Goal: Task Accomplishment & Management: Manage account settings

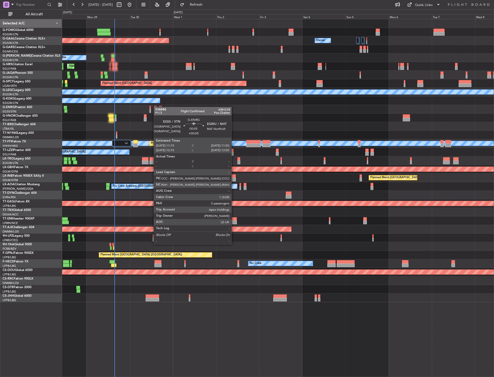
click at [142, 103] on div "Owner Planned [GEOGRAPHIC_DATA] Owner A/C Unavailable Planned Maint [GEOGRAPHIC…" at bounding box center [277, 160] width 431 height 283
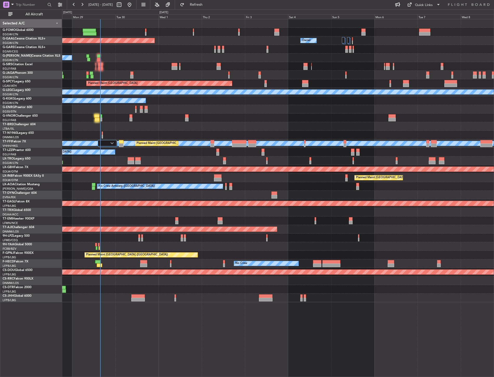
click at [42, 19] on div "Selected A/C" at bounding box center [31, 23] width 62 height 9
click at [41, 16] on span "All Aircraft" at bounding box center [34, 14] width 41 height 4
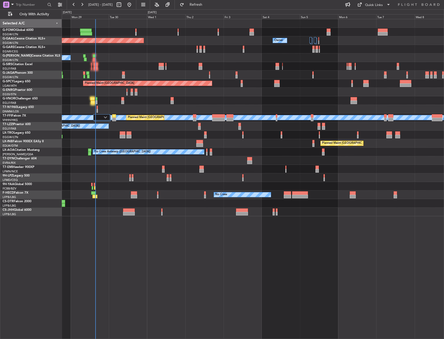
click at [93, 72] on div at bounding box center [253, 75] width 382 height 9
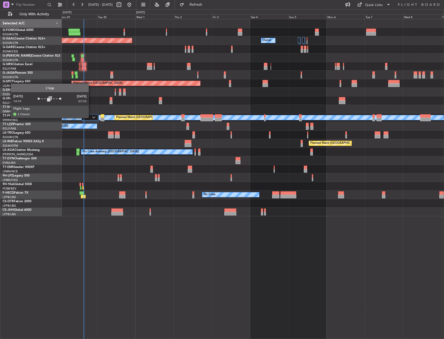
click at [91, 117] on div at bounding box center [90, 117] width 17 height 6
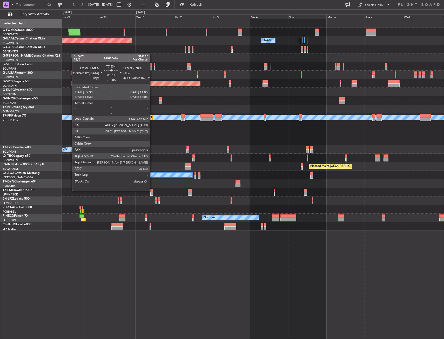
click at [155, 191] on div at bounding box center [253, 192] width 382 height 9
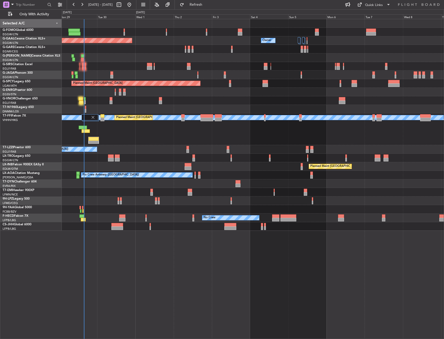
click at [153, 191] on div at bounding box center [152, 191] width 3 height 4
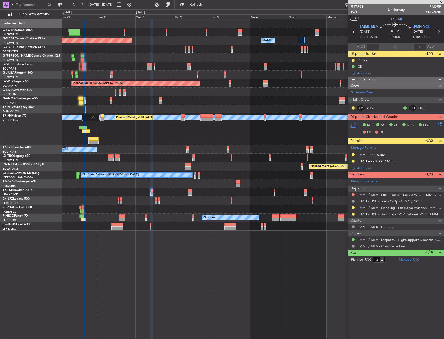
click at [147, 299] on div "Owner Planned [GEOGRAPHIC_DATA] Owner Owner A/C Unavailable Planned Maint [GEOG…" at bounding box center [253, 179] width 383 height 321
click at [353, 214] on button at bounding box center [353, 214] width 3 height 3
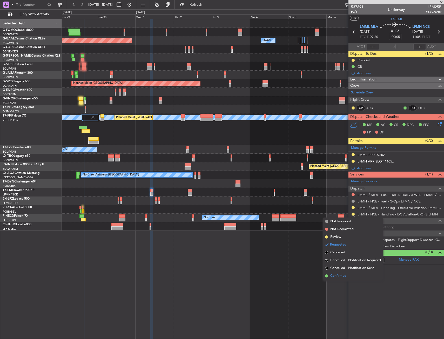
click at [342, 274] on span "Confirmed" at bounding box center [339, 276] width 16 height 5
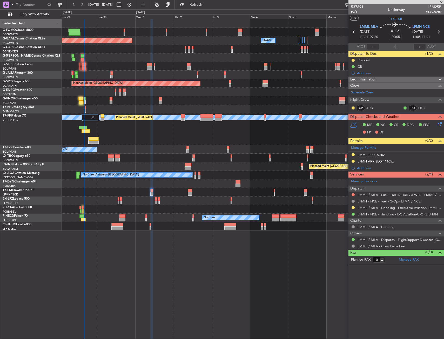
drag, startPoint x: 354, startPoint y: 160, endPoint x: 350, endPoint y: 174, distance: 14.6
click at [354, 160] on button at bounding box center [353, 161] width 3 height 3
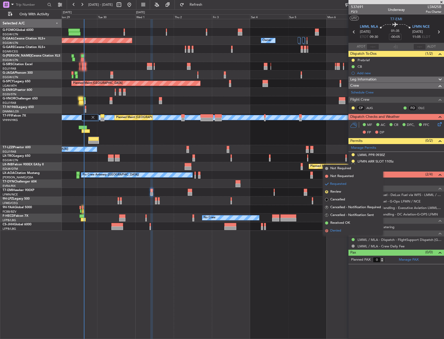
click at [333, 233] on span "Denied" at bounding box center [336, 230] width 11 height 5
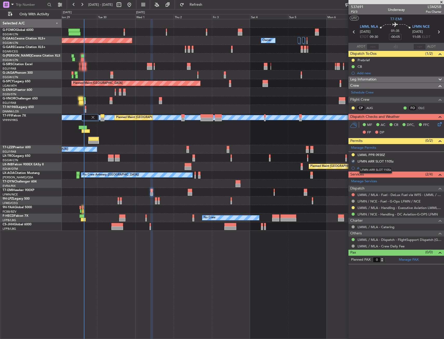
click at [363, 170] on mat-tooltip-component "LFMN ARR SLOT 1105z" at bounding box center [376, 170] width 40 height 14
click at [375, 169] on div "Add new" at bounding box center [397, 168] width 80 height 4
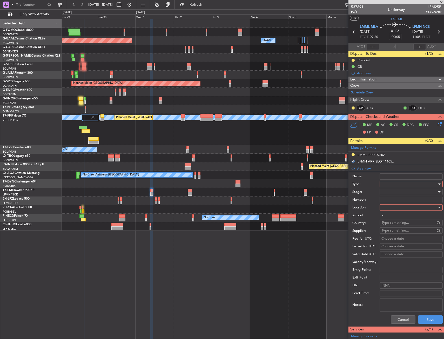
click at [400, 185] on div at bounding box center [409, 184] width 55 height 8
click at [388, 233] on span "Slot" at bounding box center [409, 234] width 55 height 8
click at [396, 204] on form "Name: Type: Slot Stage: Number: Location: Airport: - Country: Supplier: Req for…" at bounding box center [397, 249] width 96 height 155
click at [392, 209] on div at bounding box center [409, 208] width 55 height 8
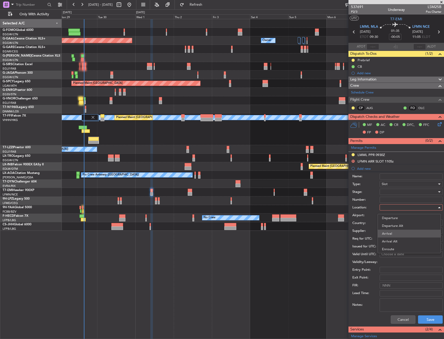
drag, startPoint x: 393, startPoint y: 236, endPoint x: 397, endPoint y: 192, distance: 44.6
click at [393, 236] on span "Arrival" at bounding box center [409, 234] width 55 height 8
type input "LFMN / NCE"
click at [396, 192] on div at bounding box center [409, 192] width 55 height 8
click at [392, 231] on span "Received OK" at bounding box center [409, 234] width 55 height 8
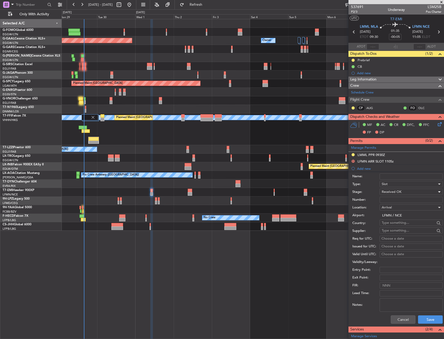
click at [387, 197] on input "Number:" at bounding box center [411, 200] width 63 height 6
paste input "LFMNA000093347"
type input "LFMNA000093347"
click at [427, 316] on button "Save" at bounding box center [430, 320] width 25 height 8
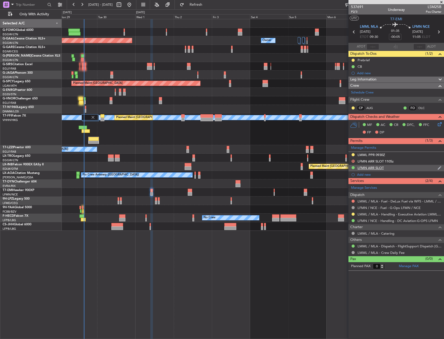
click at [382, 167] on div "LFMN ARR SLOT" at bounding box center [371, 168] width 26 height 4
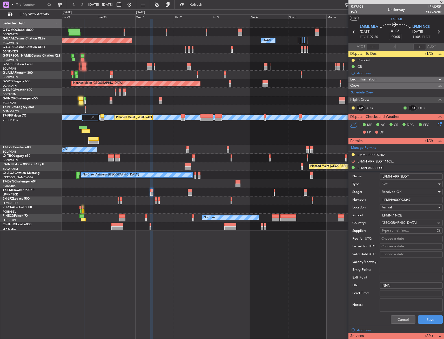
click at [424, 178] on input "LFMN ARR SLOT" at bounding box center [411, 177] width 63 height 6
type input "LFMN ARR SLOT 0930z"
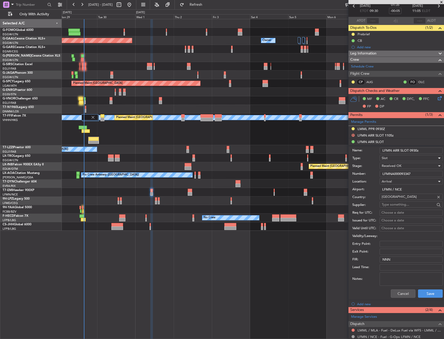
scroll to position [87, 0]
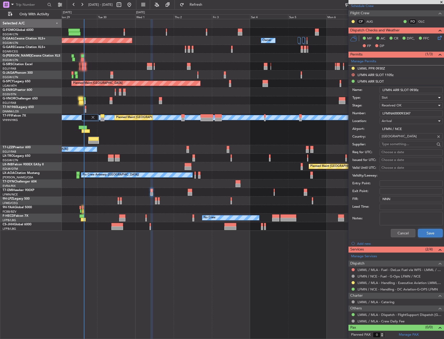
click at [426, 237] on button "Save" at bounding box center [430, 233] width 25 height 8
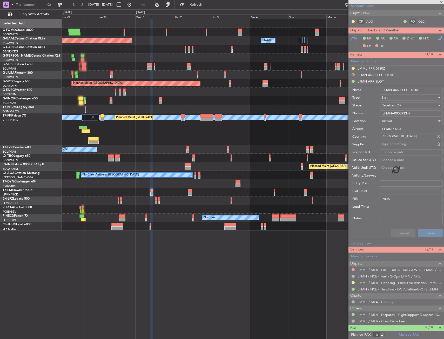
scroll to position [0, 0]
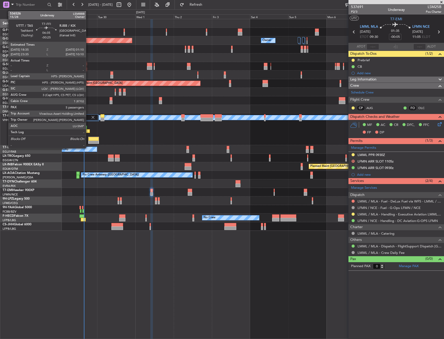
click at [88, 141] on div at bounding box center [93, 140] width 11 height 7
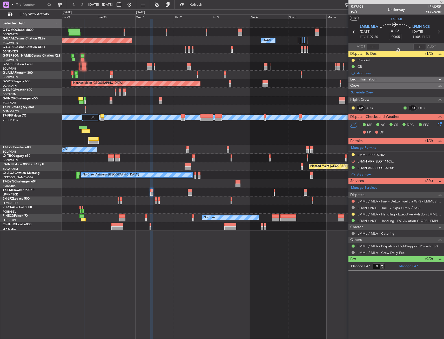
type input "-00:25"
type input "5"
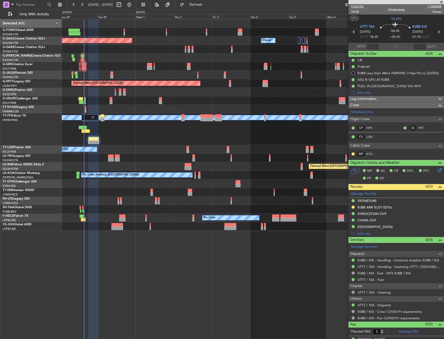
click at [177, 45] on div at bounding box center [253, 49] width 382 height 9
click at [173, 229] on div at bounding box center [253, 227] width 382 height 9
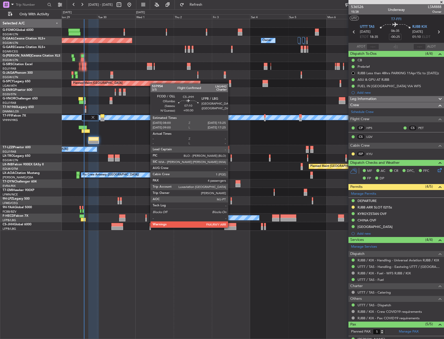
click at [231, 227] on div at bounding box center [231, 229] width 12 height 4
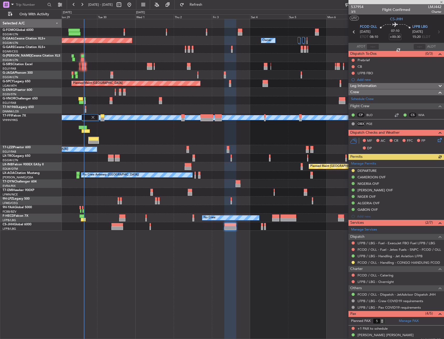
click at [151, 227] on div at bounding box center [253, 227] width 382 height 9
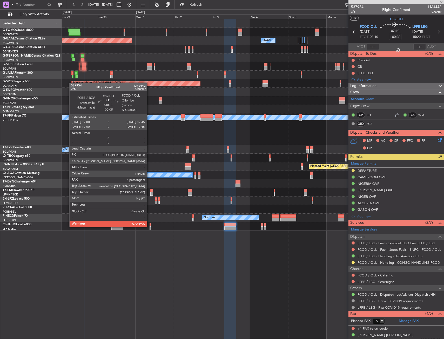
click at [150, 227] on div at bounding box center [150, 229] width 1 height 4
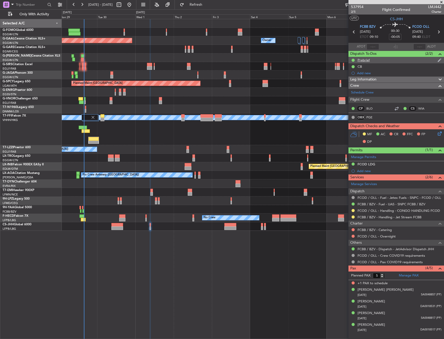
click at [368, 60] on div "Prebrief" at bounding box center [364, 60] width 12 height 4
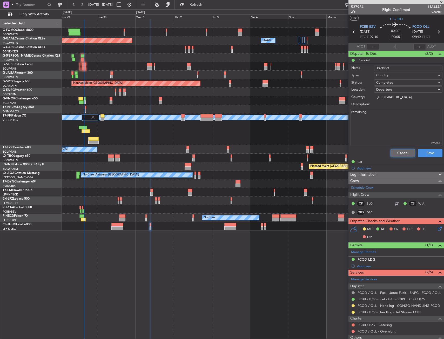
click at [402, 150] on button "Cancel" at bounding box center [403, 153] width 25 height 8
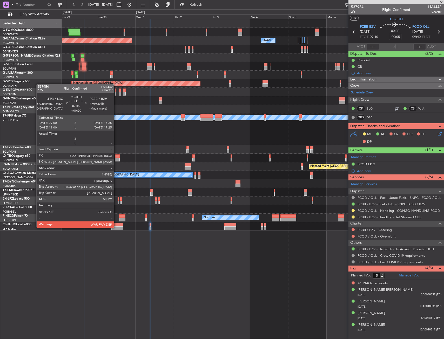
click at [116, 227] on div at bounding box center [118, 229] width 12 height 4
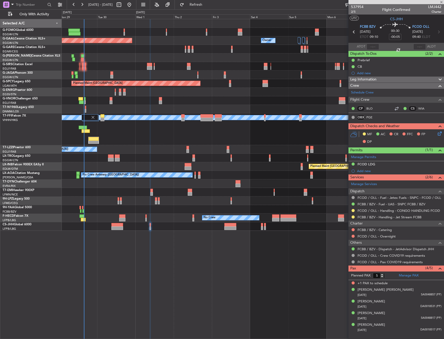
type input "+00:20"
type input "1"
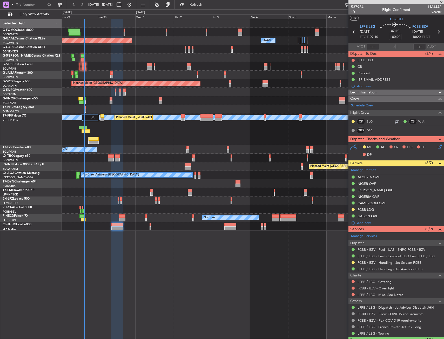
click at [203, 10] on div "0 0 Mon 29 Tue 30 Wed 1 Thu 2 Fri 3 [DATE] [DATE] Mon 6 Tue 7 Wed 8 Thu 9" at bounding box center [253, 14] width 382 height 9
click at [204, 8] on button "Refresh" at bounding box center [193, 5] width 31 height 8
click at [121, 137] on div "[PERSON_NAME] [PERSON_NAME] Planned Maint [GEOGRAPHIC_DATA] ([GEOGRAPHIC_DATA])…" at bounding box center [253, 130] width 382 height 32
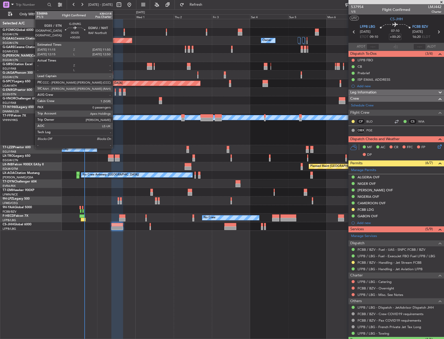
click at [115, 91] on div at bounding box center [115, 91] width 1 height 4
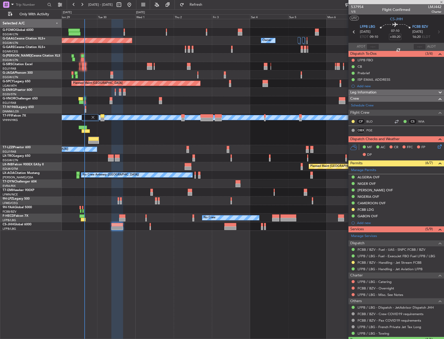
type input "0"
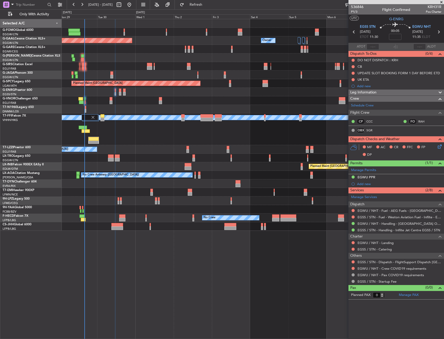
click at [166, 32] on div at bounding box center [253, 32] width 382 height 9
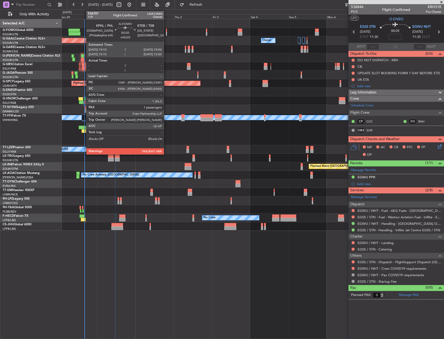
click at [166, 32] on div at bounding box center [166, 31] width 1 height 4
type input "+00:05"
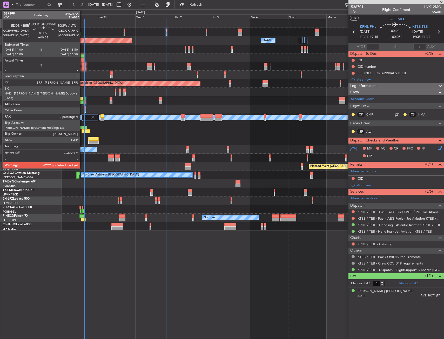
click at [82, 57] on div at bounding box center [82, 56] width 3 height 4
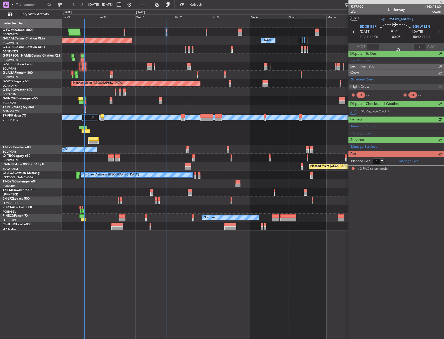
type input "2"
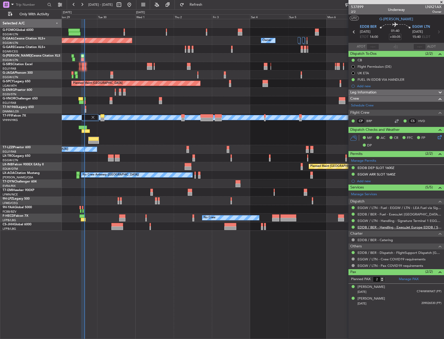
click at [375, 226] on link "EDDB / BER - Handling - ExecuJet Europe EDDB / SXF" at bounding box center [400, 227] width 84 height 4
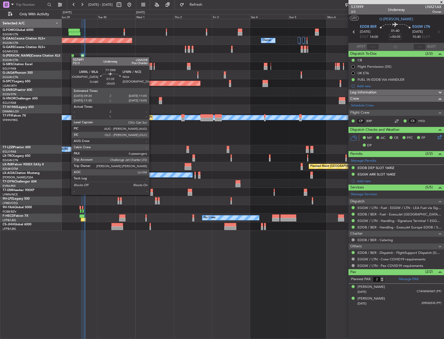
click at [152, 194] on div at bounding box center [152, 194] width 3 height 4
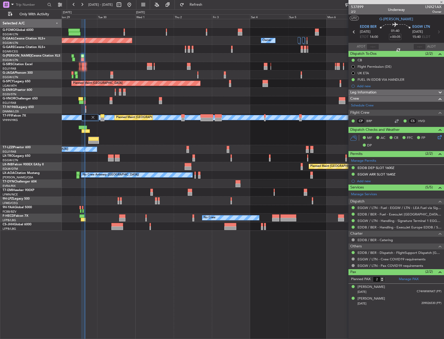
type input "-00:05"
type input "0"
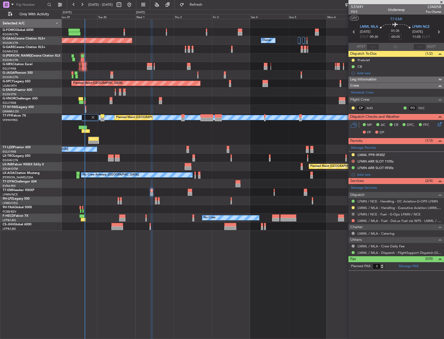
click at [354, 214] on button at bounding box center [353, 214] width 3 height 3
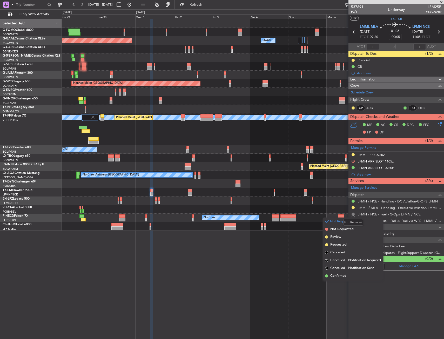
click at [354, 214] on button at bounding box center [353, 214] width 3 height 3
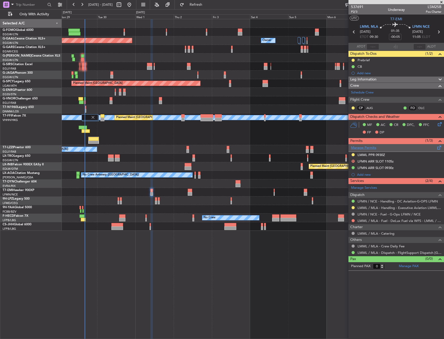
drag, startPoint x: 366, startPoint y: 147, endPoint x: 360, endPoint y: 148, distance: 5.7
click at [360, 148] on link "Manage Permits" at bounding box center [363, 148] width 25 height 5
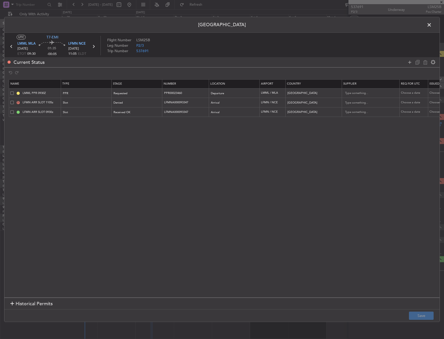
click at [10, 111] on td "LFMN ARR SLOT 0930z" at bounding box center [35, 113] width 52 height 10
click at [12, 112] on span at bounding box center [11, 111] width 3 height 3
click at [14, 110] on input "checkbox" at bounding box center [14, 110] width 0 height 0
click at [425, 63] on icon at bounding box center [426, 62] width 6 height 6
click at [220, 101] on div "Arrival" at bounding box center [232, 103] width 43 height 8
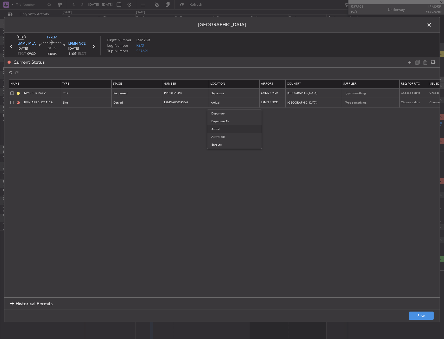
drag, startPoint x: 224, startPoint y: 130, endPoint x: 168, endPoint y: 112, distance: 58.5
click at [224, 130] on span "Arrival" at bounding box center [235, 130] width 46 height 8
click at [148, 102] on div "Denied" at bounding box center [135, 103] width 43 height 8
click at [128, 144] on span "Received OK" at bounding box center [137, 145] width 46 height 8
click at [193, 106] on td "LFMNA000093347" at bounding box center [185, 103] width 47 height 10
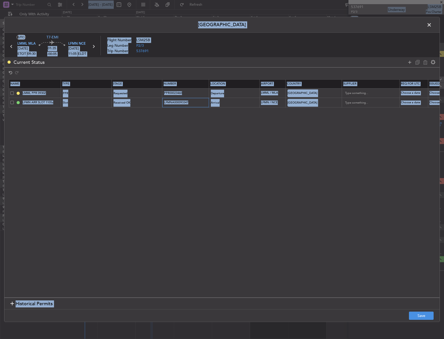
click at [193, 104] on input "LFMNA000093347" at bounding box center [186, 103] width 45 height 4
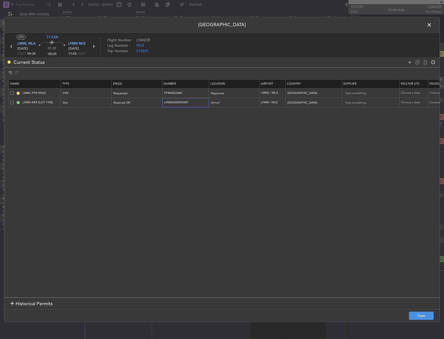
click at [184, 104] on input "LFMNA000093347" at bounding box center [186, 103] width 45 height 4
paste input "text"
click at [184, 103] on input "LFMNA000093347" at bounding box center [186, 103] width 45 height 4
paste input "text"
click at [419, 317] on button "Save" at bounding box center [421, 316] width 25 height 8
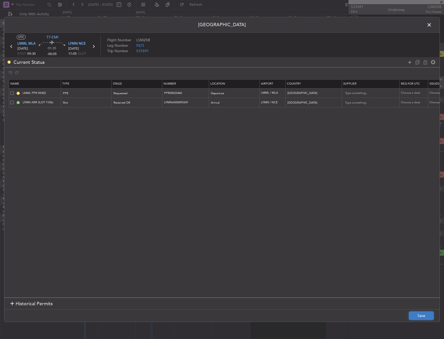
click at [418, 315] on button "Save" at bounding box center [421, 316] width 25 height 8
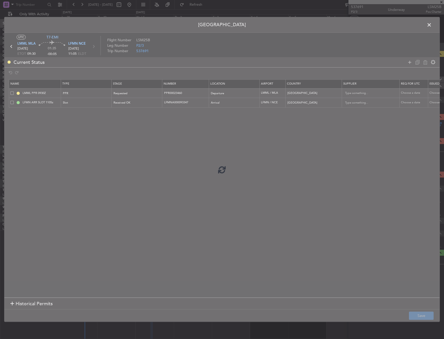
type input "LFMNA000093347"
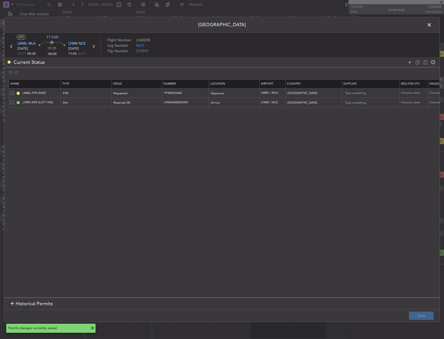
click at [432, 26] on span at bounding box center [432, 26] width 0 height 10
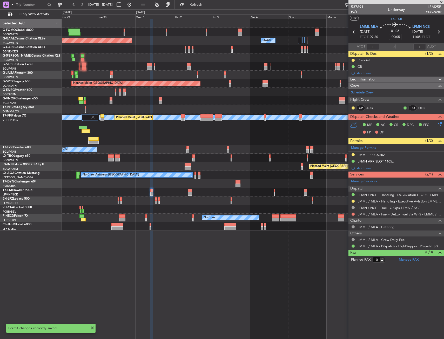
click at [121, 223] on div at bounding box center [253, 227] width 382 height 9
click at [114, 227] on div at bounding box center [118, 229] width 12 height 4
type input "+00:20"
type input "1"
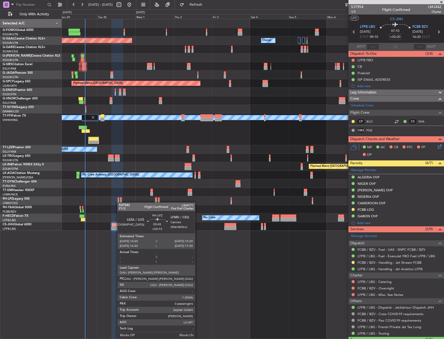
click at [123, 209] on div "Planned Maint Dusseldorf Owner Owner Owner A/C Unavailable Planned Maint [GEOGR…" at bounding box center [253, 125] width 382 height 212
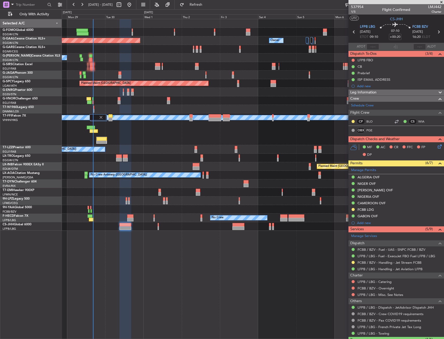
click at [92, 240] on div "Planned Maint Dusseldorf Owner Owner Owner A/C Unavailable Planned Maint [GEOGR…" at bounding box center [253, 179] width 383 height 321
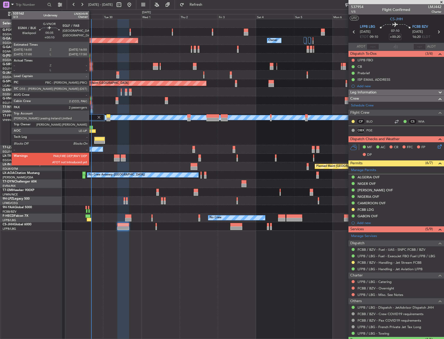
click at [91, 101] on div at bounding box center [91, 103] width 2 height 4
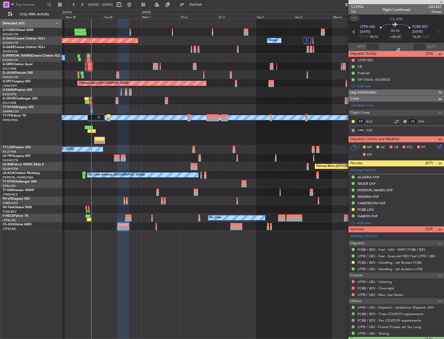
type input "+00:10"
type input "2"
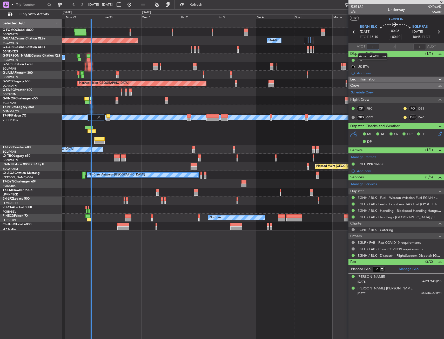
click at [371, 45] on input "text" at bounding box center [373, 47] width 12 height 6
click at [378, 42] on section "EGNH BLK [DATE] ETOT 16:10 00:35 +00:10 EGLF FAB [DATE] 16:45 ELDT" at bounding box center [397, 32] width 96 height 21
type input "16:26"
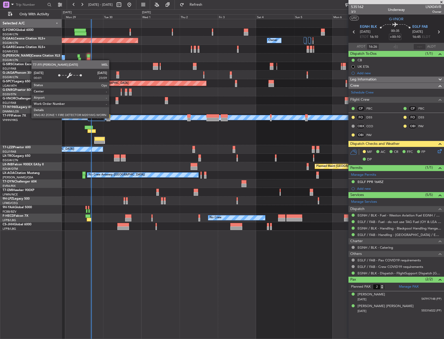
click at [112, 118] on div "MEL" at bounding box center [311, 117] width 1029 height 5
click at [111, 118] on div "MEL" at bounding box center [311, 117] width 1029 height 5
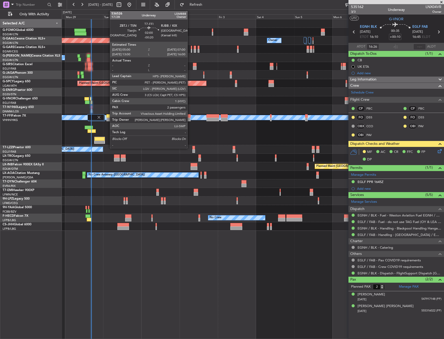
click at [190, 117] on div at bounding box center [188, 116] width 3 height 4
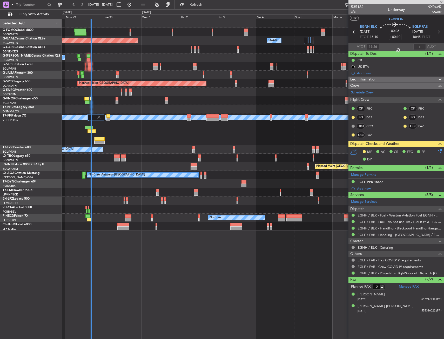
type input "-00:20"
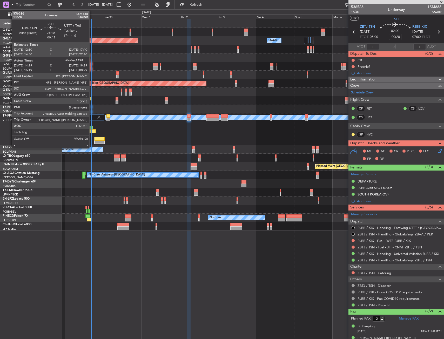
click at [92, 132] on div at bounding box center [92, 131] width 8 height 4
type input "-00:45"
type input "14:19"
type input "5"
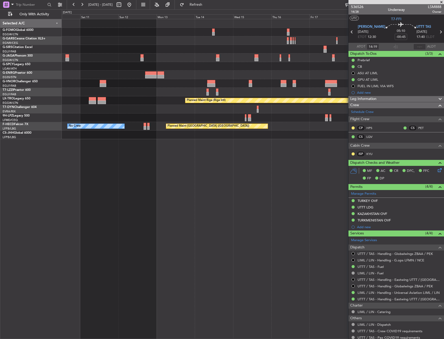
click at [248, 81] on div at bounding box center [253, 83] width 382 height 9
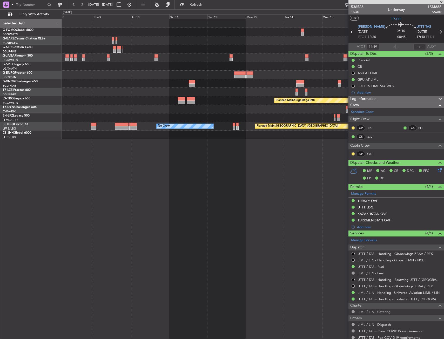
click at [282, 87] on div at bounding box center [253, 83] width 382 height 9
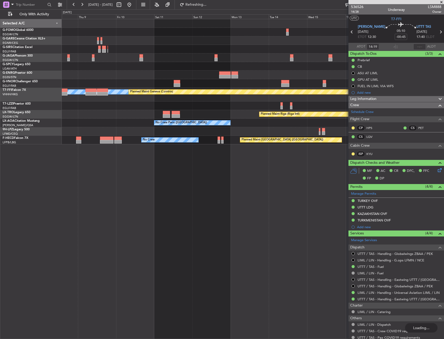
click at [179, 79] on div "Planned Maint Oxford ([GEOGRAPHIC_DATA]) [PERSON_NAME] [PERSON_NAME] Planned Ma…" at bounding box center [253, 81] width 382 height 125
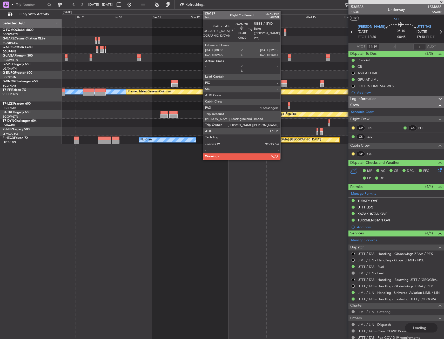
click at [284, 83] on div at bounding box center [283, 85] width 8 height 4
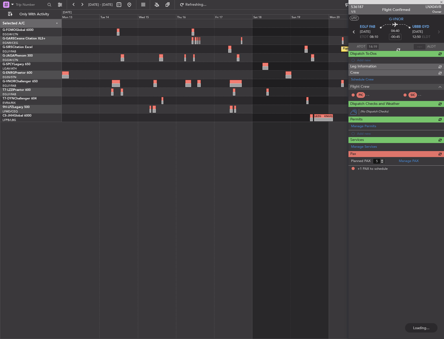
type input "-00:20"
type input "1"
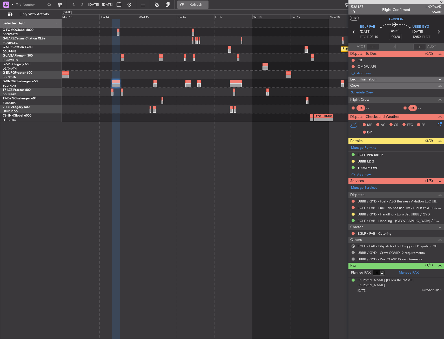
click at [197, 6] on button "Refresh" at bounding box center [193, 5] width 31 height 8
click at [368, 213] on link "UBBB / GYD - Handling - Euro Jet UBBB / GYD" at bounding box center [394, 214] width 73 height 4
click at [81, 46] on div "Planned Maint Oxford (Kidlington)" at bounding box center [253, 49] width 382 height 9
click at [115, 84] on div at bounding box center [116, 85] width 8 height 4
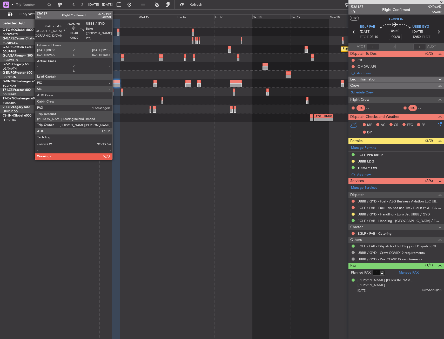
click at [115, 84] on div at bounding box center [116, 85] width 8 height 4
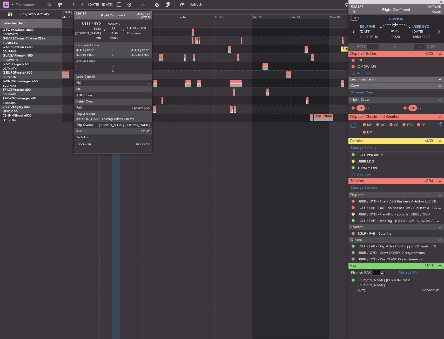
click at [154, 82] on div at bounding box center [155, 82] width 3 height 4
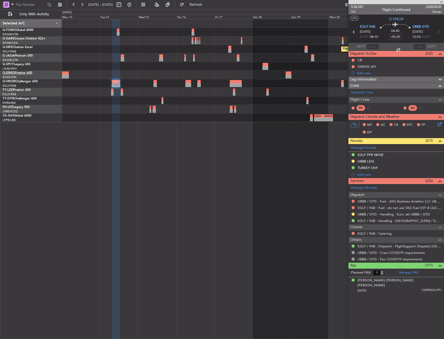
type input "-00:30"
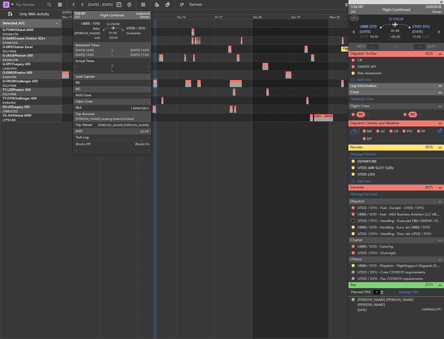
click at [154, 82] on div at bounding box center [155, 82] width 3 height 4
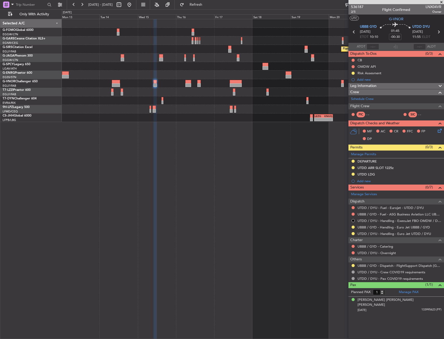
click at [198, 143] on div "Planned Maint Oxford (Kidlington) A/C Unavailable London (Luton) - - LEZG 15:00…" at bounding box center [253, 179] width 383 height 321
click at [367, 155] on link "Manage Permits" at bounding box center [363, 154] width 25 height 5
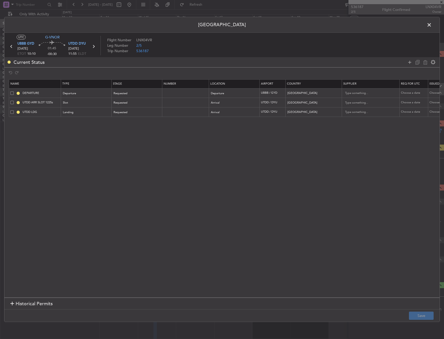
click at [406, 62] on div "Current Status" at bounding box center [222, 62] width 436 height 10
click at [408, 61] on icon at bounding box center [410, 62] width 6 height 6
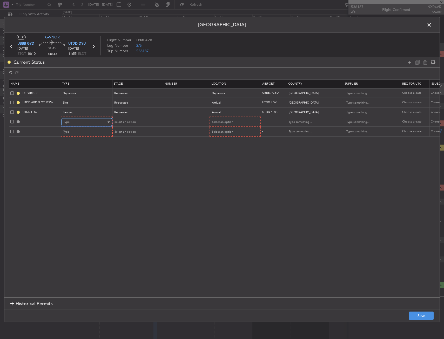
click at [71, 122] on div "Type" at bounding box center [84, 123] width 43 height 8
click at [68, 173] on span "Overflight" at bounding box center [87, 177] width 46 height 8
click at [239, 122] on div "Select an option" at bounding box center [233, 123] width 43 height 8
click at [230, 162] on span "Enroute" at bounding box center [235, 164] width 46 height 8
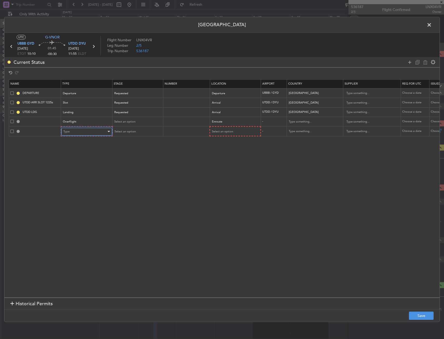
click at [84, 132] on div "Type" at bounding box center [84, 132] width 43 height 8
drag, startPoint x: 82, startPoint y: 187, endPoint x: 231, endPoint y: 131, distance: 158.9
click at [82, 186] on span "Overflight" at bounding box center [87, 187] width 46 height 8
click at [232, 130] on span "Select an option" at bounding box center [222, 132] width 21 height 4
drag, startPoint x: 225, startPoint y: 171, endPoint x: 229, endPoint y: 168, distance: 4.7
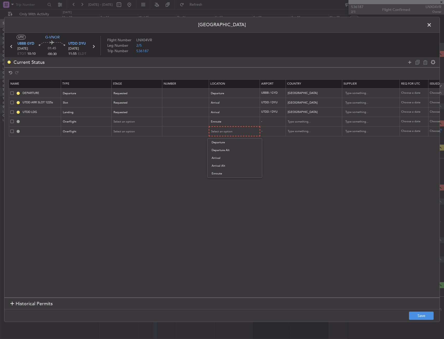
click at [225, 171] on span "Enroute" at bounding box center [235, 174] width 46 height 8
click at [293, 125] on input "text" at bounding box center [311, 122] width 47 height 8
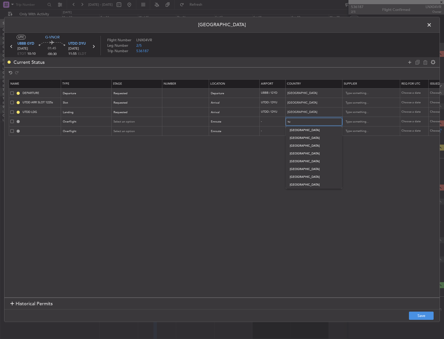
type input "tur"
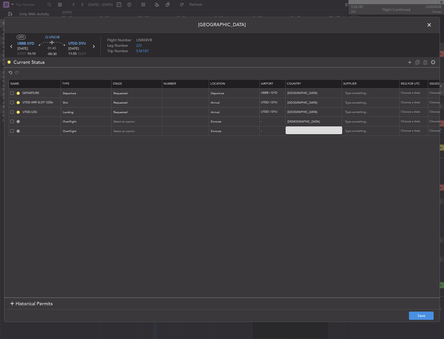
drag, startPoint x: 295, startPoint y: 130, endPoint x: 300, endPoint y: 129, distance: 4.7
click at [296, 130] on span "Turkmenistan" at bounding box center [314, 131] width 48 height 8
type input "Turkmenistan"
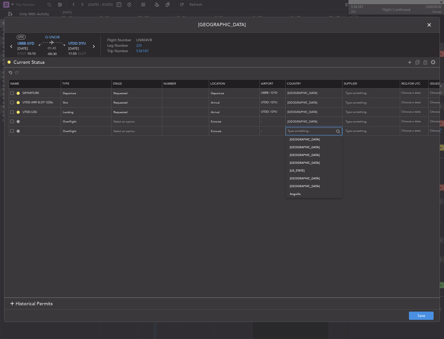
click at [300, 129] on input "text" at bounding box center [311, 132] width 47 height 8
click at [299, 136] on span "Uzbekistan" at bounding box center [314, 140] width 48 height 8
type input "Uzbekistan"
click at [314, 200] on section "Name Type Stage Number Location Airport Country Supplier Req For Utc Issued For…" at bounding box center [222, 188] width 436 height 220
click at [421, 318] on button "Save" at bounding box center [421, 316] width 25 height 8
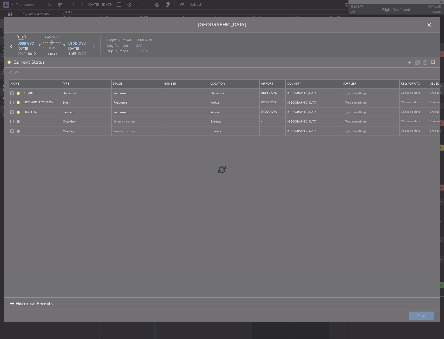
type input "TURKMENISTAN OVF"
type input "NNN"
type input "UZBEKISTAN OVF"
type input "NNN"
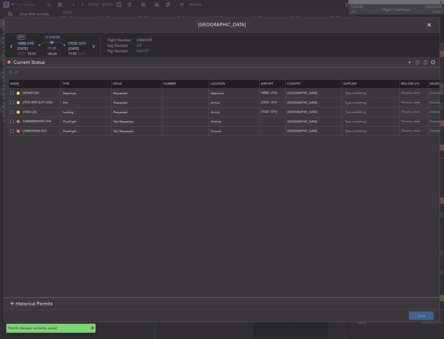
click at [432, 25] on span at bounding box center [432, 26] width 0 height 10
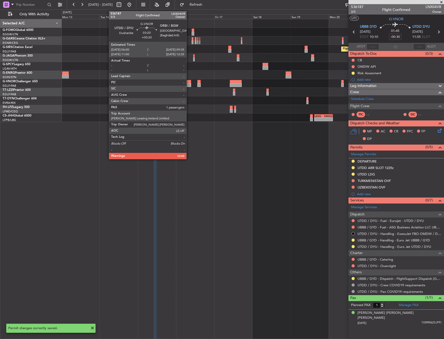
click at [189, 86] on div at bounding box center [189, 85] width 6 height 4
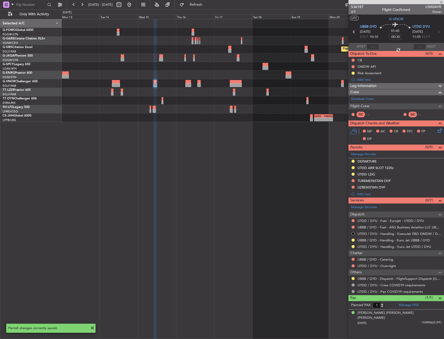
type input "+00:20"
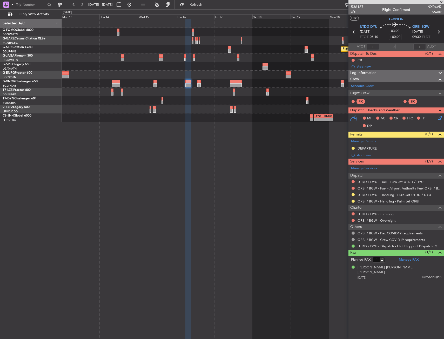
click at [178, 151] on div "Planned Maint Oxford (Kidlington) A/C Unavailable London (Luton) - - LEZG 15:00…" at bounding box center [253, 179] width 383 height 321
click at [187, 88] on div at bounding box center [253, 83] width 382 height 9
click at [189, 82] on div at bounding box center [189, 82] width 6 height 4
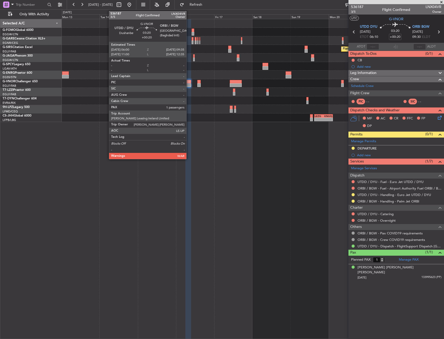
click at [189, 82] on div at bounding box center [189, 82] width 6 height 4
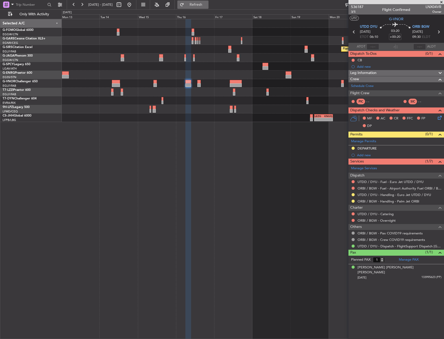
click at [207, 6] on span "Refresh" at bounding box center [196, 5] width 22 height 4
click at [211, 169] on div "Planned Maint Oxford (Kidlington) A/C Unavailable London (Luton) - - LEZG 15:00…" at bounding box center [253, 179] width 383 height 321
click at [358, 155] on div "Add new" at bounding box center [397, 155] width 80 height 4
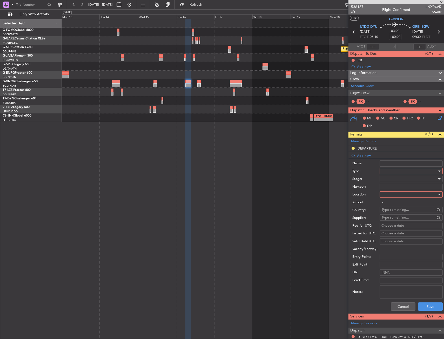
click at [390, 172] on div at bounding box center [409, 171] width 55 height 8
click at [398, 202] on span "Landing" at bounding box center [409, 201] width 55 height 8
click at [400, 199] on div "Airport: -" at bounding box center [398, 203] width 90 height 8
click at [399, 190] on div "Number:" at bounding box center [398, 187] width 90 height 8
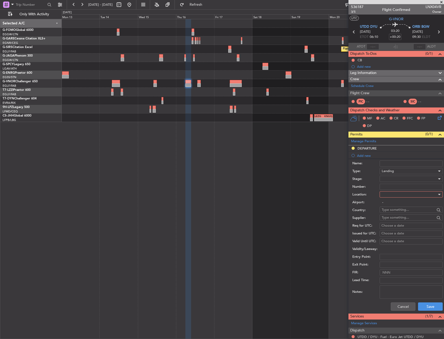
click at [397, 195] on div at bounding box center [409, 195] width 55 height 8
drag, startPoint x: 393, startPoint y: 216, endPoint x: 394, endPoint y: 221, distance: 5.0
click at [394, 221] on div "Departure Departure Alt Arrival Arrival Alt Enroute" at bounding box center [409, 221] width 63 height 40
drag, startPoint x: 404, startPoint y: 185, endPoint x: 397, endPoint y: 219, distance: 34.6
click at [397, 219] on div "Departure Departure Alt Arrival Arrival Alt Enroute" at bounding box center [222, 169] width 444 height 339
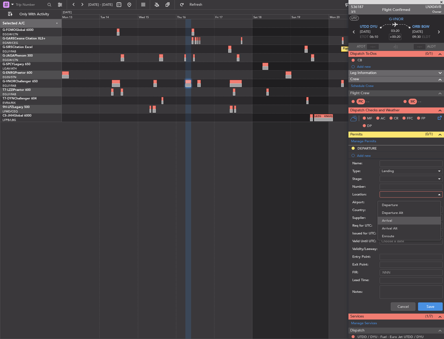
click at [397, 219] on span "Arrival" at bounding box center [409, 221] width 55 height 8
type input "ORBI / BGW"
click at [397, 180] on div at bounding box center [409, 179] width 55 height 8
click at [397, 213] on span "Requested" at bounding box center [409, 213] width 55 height 8
click at [421, 310] on button "Save" at bounding box center [430, 307] width 25 height 8
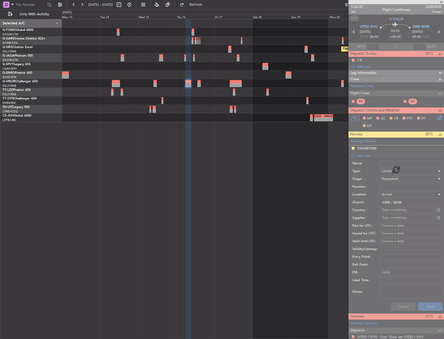
click at [186, 238] on div at bounding box center [189, 179] width 6 height 321
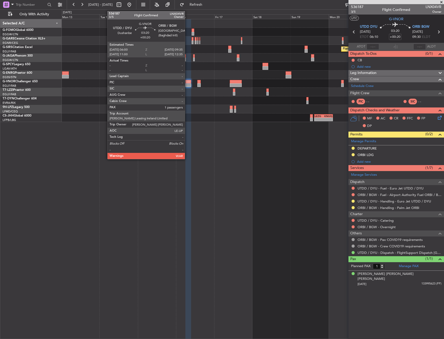
click at [187, 85] on div at bounding box center [189, 85] width 6 height 4
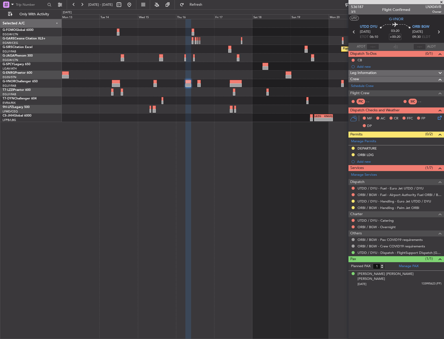
click at [172, 73] on div at bounding box center [253, 75] width 382 height 9
click at [152, 190] on div "Planned Maint Oxford (Kidlington) A/C Unavailable London (Luton) - - LEZG 15:00…" at bounding box center [253, 179] width 383 height 321
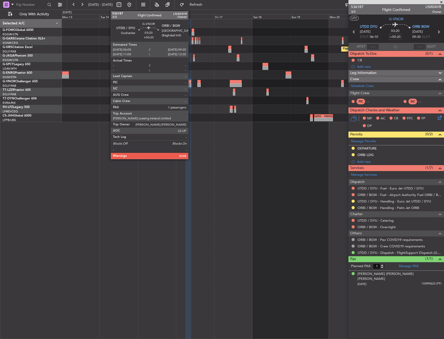
click at [191, 83] on div at bounding box center [189, 82] width 6 height 4
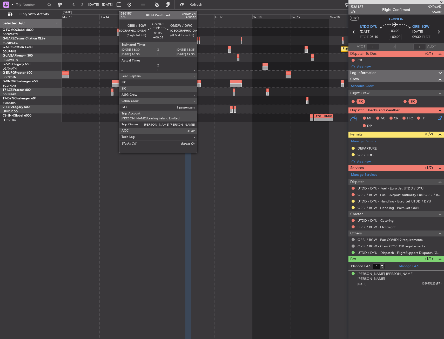
click at [199, 84] on div at bounding box center [199, 85] width 3 height 4
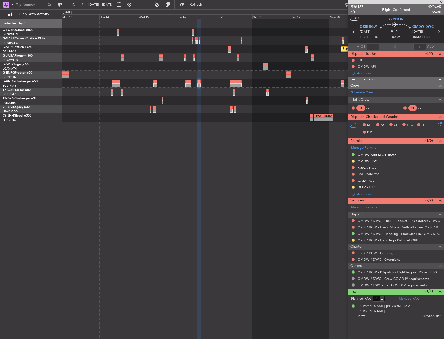
click at [195, 151] on div "Planned Maint Oxford (Kidlington) A/C Unavailable London (Luton) - - LEZG 15:00…" at bounding box center [253, 179] width 383 height 321
click at [156, 82] on div at bounding box center [155, 82] width 3 height 4
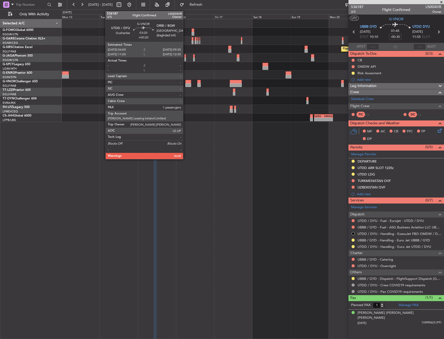
click at [186, 83] on div at bounding box center [189, 82] width 6 height 4
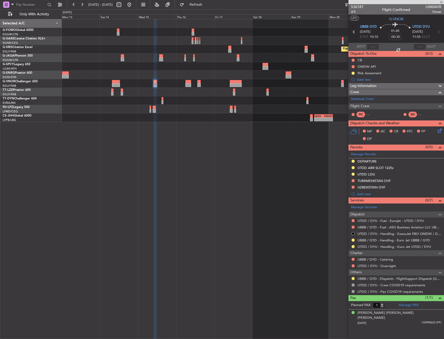
type input "+00:20"
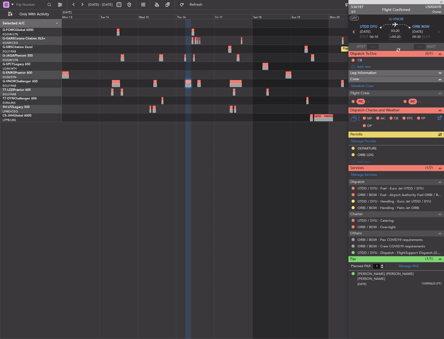
click at [368, 142] on div "Manage Permits DEPARTURE ORBI LDG Add new" at bounding box center [397, 152] width 96 height 28
click at [368, 142] on link "Manage Permits" at bounding box center [363, 141] width 25 height 5
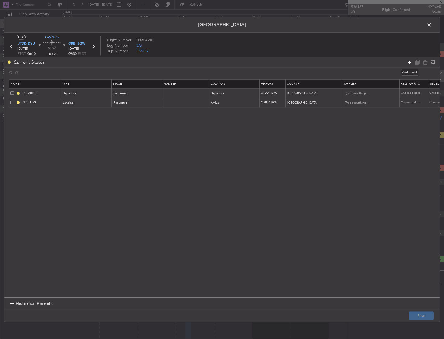
click at [408, 63] on icon at bounding box center [410, 62] width 6 height 6
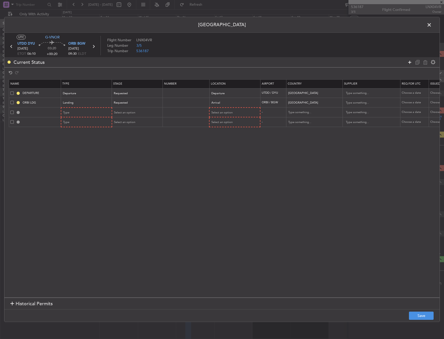
click at [408, 63] on icon at bounding box center [410, 62] width 6 height 6
click at [97, 115] on div "Type" at bounding box center [84, 113] width 43 height 8
drag, startPoint x: 93, startPoint y: 168, endPoint x: 222, endPoint y: 114, distance: 139.5
click at [93, 167] on span "Overflight" at bounding box center [87, 168] width 46 height 8
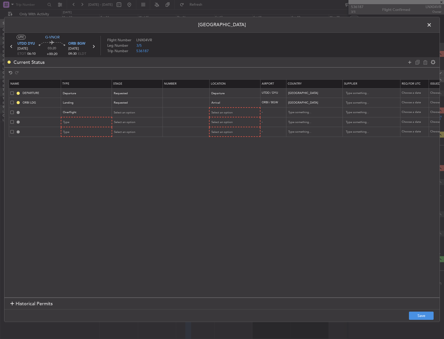
click at [242, 108] on td "Select an option" at bounding box center [235, 113] width 51 height 10
click at [232, 115] on div "Select an option" at bounding box center [233, 113] width 43 height 8
drag, startPoint x: 223, startPoint y: 153, endPoint x: 147, endPoint y: 139, distance: 77.5
click at [222, 153] on span "Enroute" at bounding box center [235, 155] width 46 height 8
click at [89, 123] on div "Type" at bounding box center [84, 123] width 43 height 8
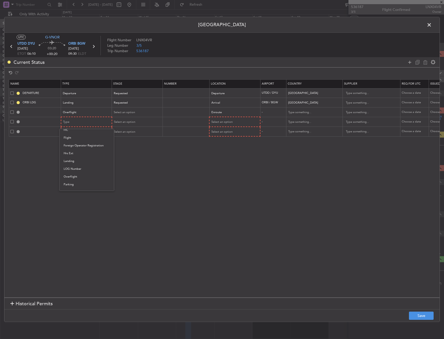
click at [78, 176] on span "Overflight" at bounding box center [87, 177] width 46 height 8
click at [251, 118] on mat-form-field "Select an option" at bounding box center [235, 121] width 50 height 9
click at [233, 121] on div "Select an option" at bounding box center [233, 123] width 43 height 8
drag, startPoint x: 221, startPoint y: 164, endPoint x: 206, endPoint y: 156, distance: 16.9
click at [221, 163] on span "Enroute" at bounding box center [235, 164] width 46 height 8
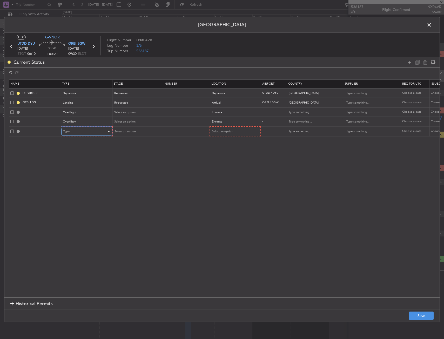
click at [95, 133] on div "Type" at bounding box center [84, 132] width 43 height 8
click at [82, 183] on span "Overflight" at bounding box center [87, 187] width 46 height 8
click at [222, 131] on span "Select an option" at bounding box center [222, 132] width 21 height 4
drag, startPoint x: 222, startPoint y: 172, endPoint x: 209, endPoint y: 157, distance: 19.9
click at [222, 172] on span "Enroute" at bounding box center [235, 174] width 46 height 8
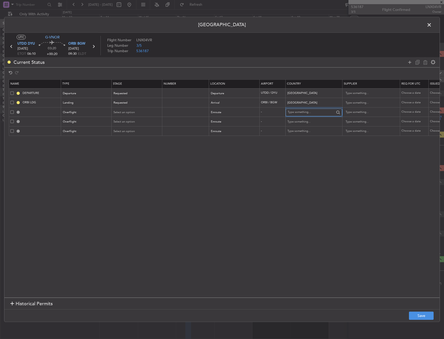
click at [296, 112] on input "text" at bounding box center [311, 113] width 47 height 8
click at [295, 118] on span "Uzbekistan" at bounding box center [314, 121] width 48 height 8
type input "Uzbekistan"
click at [298, 120] on input "text" at bounding box center [311, 122] width 47 height 8
click at [296, 126] on body "13 Oct 2025 - 23 Oct 2025 Refresh Quick Links Only With Activity Planned Maint …" at bounding box center [222, 169] width 444 height 339
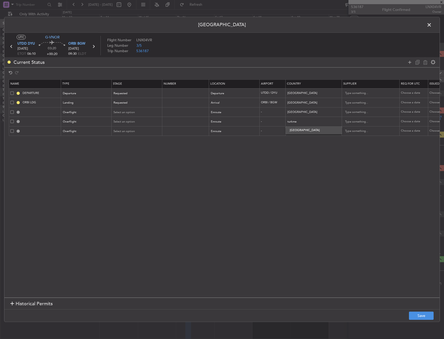
click at [297, 129] on span "Turkmenistan" at bounding box center [314, 131] width 48 height 8
type input "Turkmenistan"
click at [297, 129] on input "text" at bounding box center [311, 132] width 47 height 8
click at [296, 138] on span "Turkey" at bounding box center [314, 140] width 48 height 8
type input "Turkey"
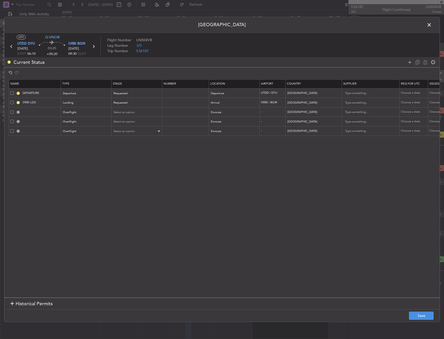
click at [139, 135] on section "Name Type Stage Number Location Airport Country Supplier Req For Utc Issued For…" at bounding box center [222, 188] width 436 height 220
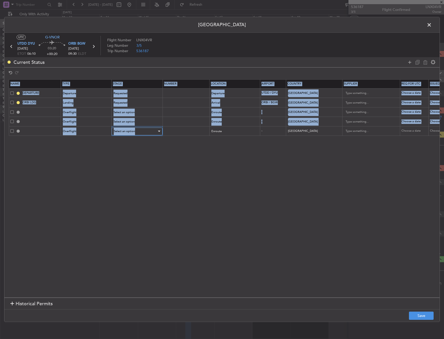
click at [139, 134] on div "Select an option" at bounding box center [135, 132] width 43 height 8
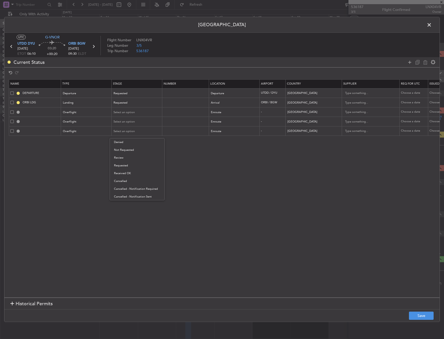
click at [121, 171] on span "Received OK" at bounding box center [137, 174] width 46 height 8
click at [189, 132] on input "text" at bounding box center [186, 131] width 45 height 4
type input "ECAC BUSINESS FLT"
click at [427, 316] on button "Save" at bounding box center [421, 316] width 25 height 8
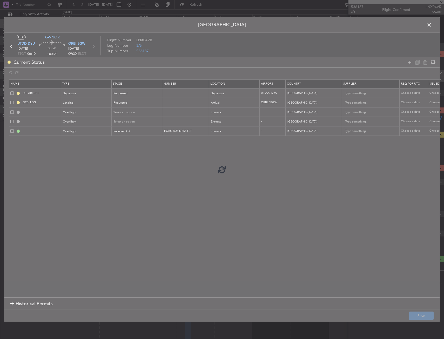
type input "UZBEKISTAN OVF"
type input "NNN"
type input "TURKMENISTAN OVF"
type input "NNN"
type input "TURKEY OVF"
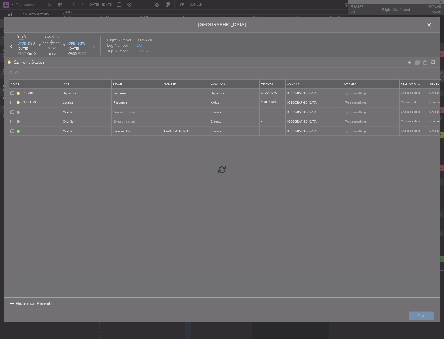
type input "NNN"
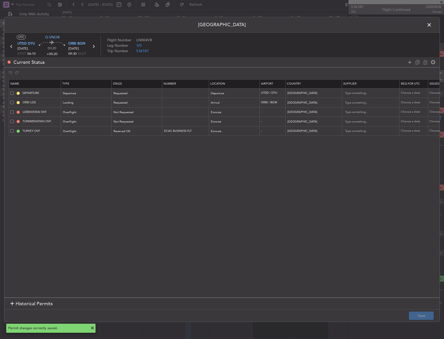
click at [432, 25] on span at bounding box center [432, 26] width 0 height 10
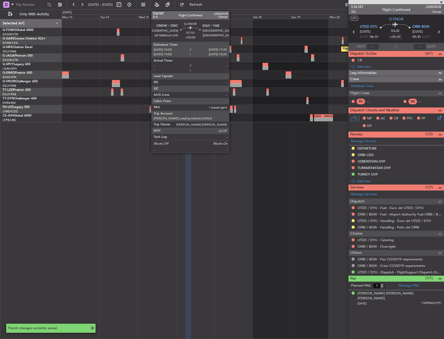
click at [232, 83] on div at bounding box center [236, 85] width 12 height 4
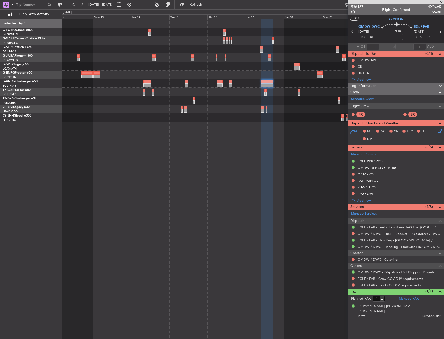
click at [97, 69] on div at bounding box center [253, 66] width 382 height 9
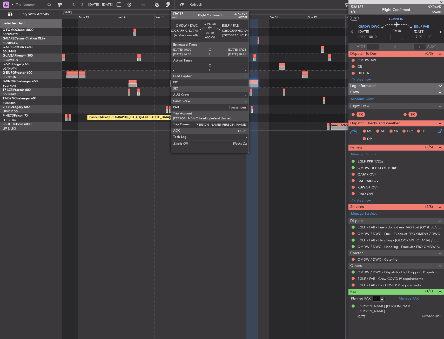
click at [251, 82] on div at bounding box center [253, 82] width 12 height 4
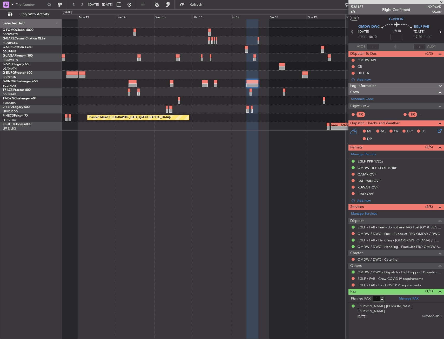
click at [180, 179] on div "Planned Maint Oxford (Kidlington) A/C Unavailable London (Luton) Planned Maint …" at bounding box center [253, 179] width 383 height 321
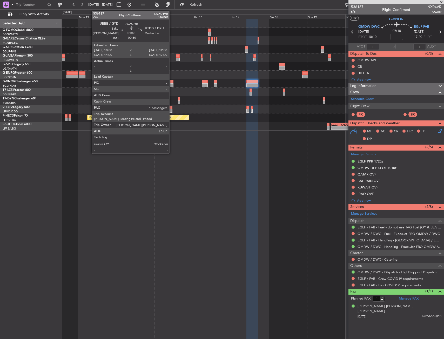
click at [172, 84] on div at bounding box center [171, 85] width 3 height 4
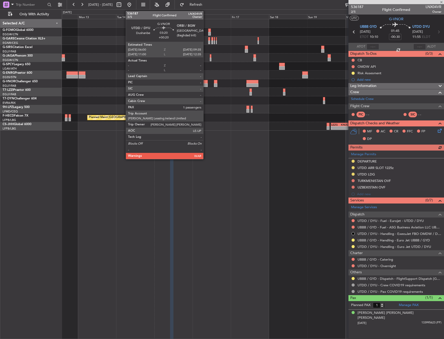
click at [206, 84] on div at bounding box center [205, 85] width 6 height 4
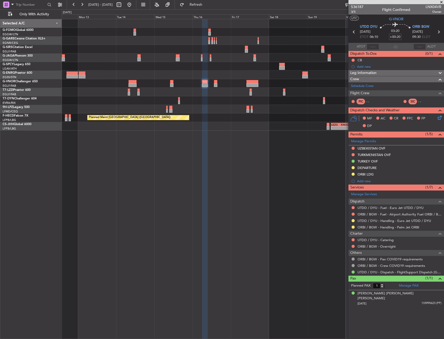
click at [397, 36] on input "+00:20" at bounding box center [395, 37] width 12 height 6
type input "+00:00"
click at [404, 28] on icon at bounding box center [395, 25] width 31 height 6
drag, startPoint x: 395, startPoint y: 39, endPoint x: 392, endPoint y: 37, distance: 3.9
click at [395, 39] on input at bounding box center [395, 37] width 12 height 6
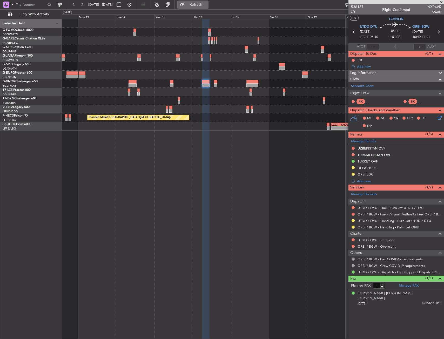
click at [207, 6] on span "Refresh" at bounding box center [196, 5] width 22 height 4
click at [134, 4] on button at bounding box center [129, 5] width 8 height 8
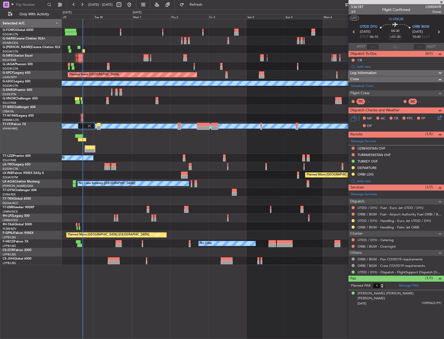
click at [124, 79] on div "Planned Maint [GEOGRAPHIC_DATA]" at bounding box center [253, 75] width 382 height 9
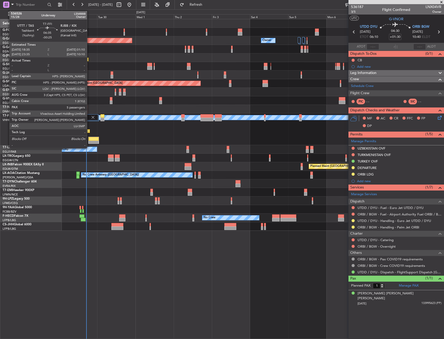
click at [89, 139] on div at bounding box center [94, 139] width 10 height 4
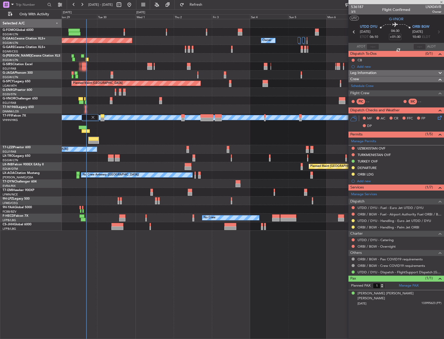
type input "-00:25"
type input "5"
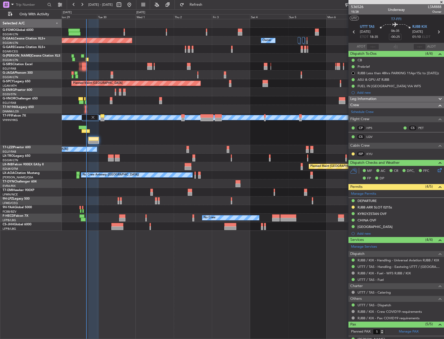
click at [123, 31] on div at bounding box center [253, 32] width 382 height 9
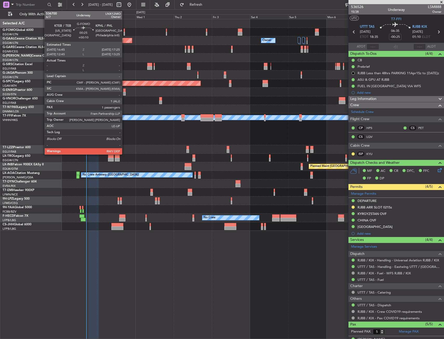
click at [125, 30] on div at bounding box center [124, 31] width 1 height 4
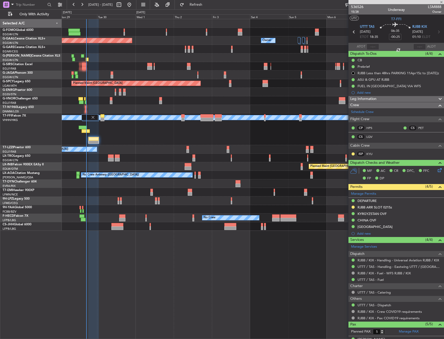
type input "+00:10"
type input "1"
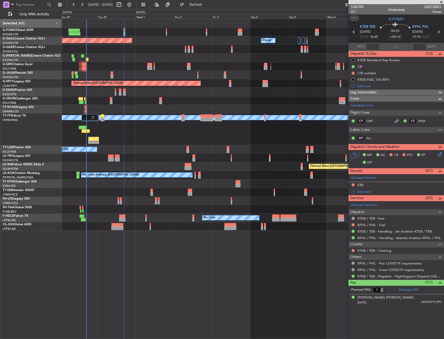
click at [127, 144] on div "Planned Maint Beijing (Beijing Capital) MEL MEL Planned Maint Geneva (Cointrin)" at bounding box center [253, 130] width 382 height 32
drag, startPoint x: 130, startPoint y: 148, endPoint x: 130, endPoint y: 144, distance: 4.2
drag, startPoint x: 143, startPoint y: 141, endPoint x: 142, endPoint y: 138, distance: 3.2
click at [138, 134] on div "Planned Maint Beijing (Beijing Capital) MEL MEL Planned Maint Geneva (Cointrin)" at bounding box center [253, 130] width 382 height 32
click at [137, 137] on div "[PERSON_NAME] [PERSON_NAME] Planned Maint [GEOGRAPHIC_DATA] ([GEOGRAPHIC_DATA])…" at bounding box center [253, 130] width 382 height 32
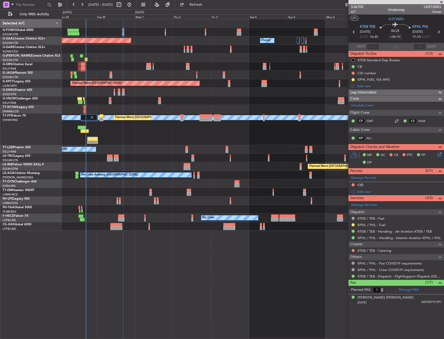
click at [127, 130] on div "[PERSON_NAME] [PERSON_NAME] Planned Maint [GEOGRAPHIC_DATA] ([GEOGRAPHIC_DATA])…" at bounding box center [253, 130] width 382 height 32
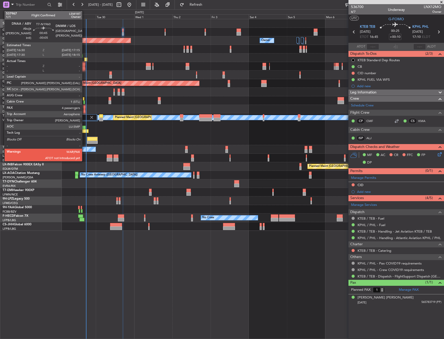
click at [84, 108] on div at bounding box center [84, 108] width 1 height 4
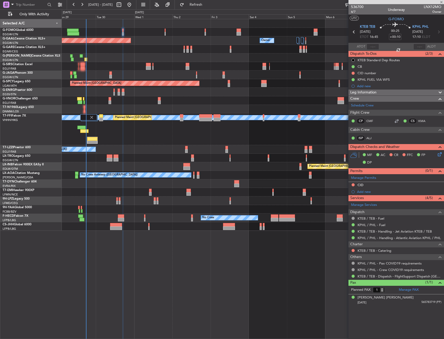
type input "-00:05"
type input "4"
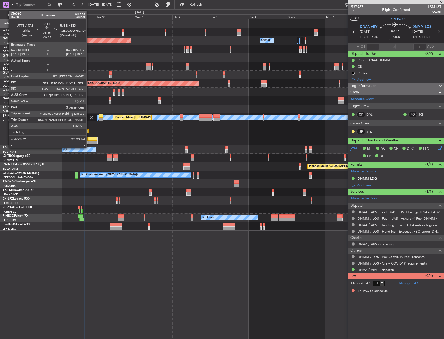
click at [89, 139] on div at bounding box center [92, 139] width 10 height 4
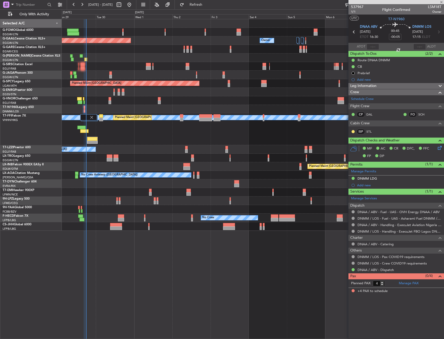
type input "-00:25"
type input "5"
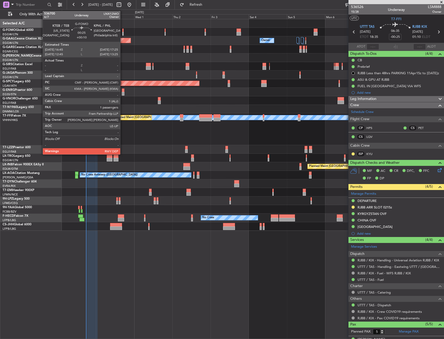
click at [123, 33] on div at bounding box center [122, 34] width 1 height 4
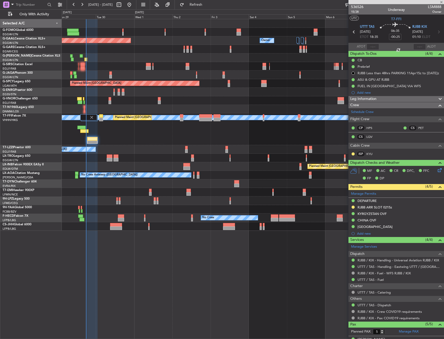
type input "+00:10"
type input "1"
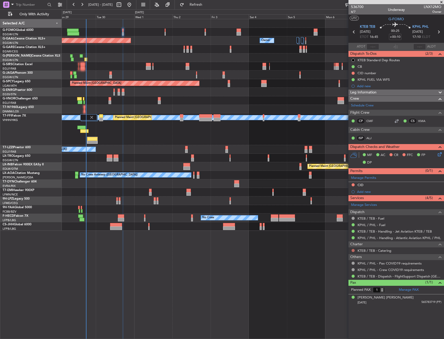
click at [352, 251] on button at bounding box center [353, 250] width 3 height 3
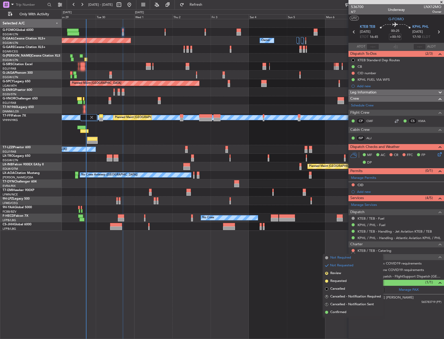
click at [344, 257] on span "Not Required" at bounding box center [341, 258] width 21 height 5
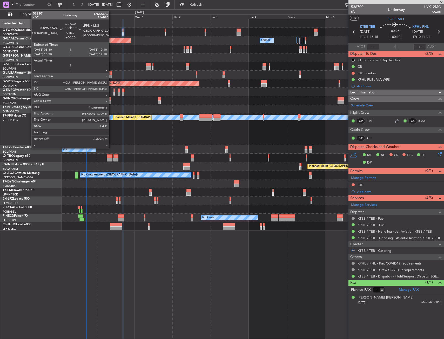
click at [112, 74] on div at bounding box center [110, 73] width 3 height 4
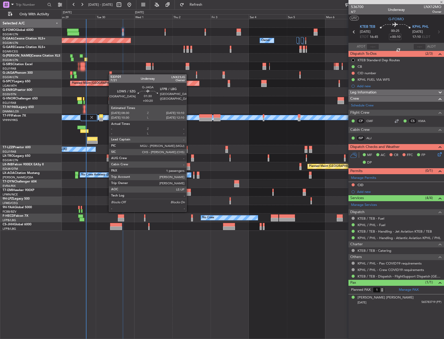
type input "+00:20"
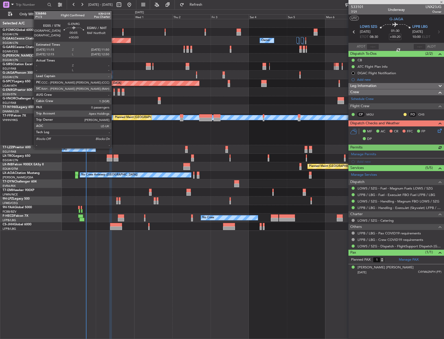
click at [114, 93] on div at bounding box center [114, 94] width 1 height 4
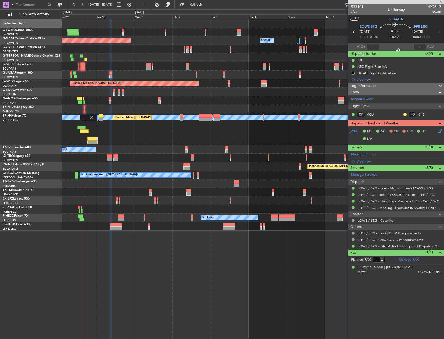
type input "0"
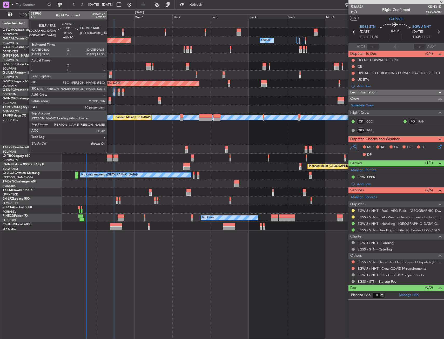
click at [109, 101] on div at bounding box center [110, 103] width 3 height 4
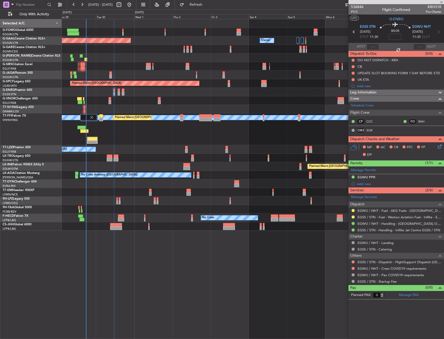
type input "+00:10"
type input "10"
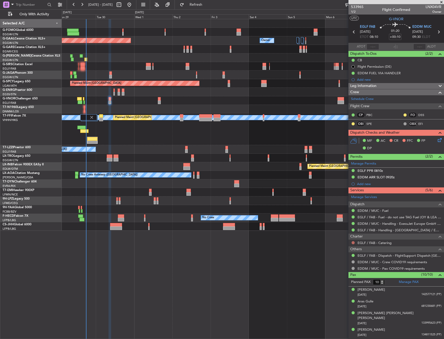
click at [352, 242] on button at bounding box center [353, 242] width 3 height 3
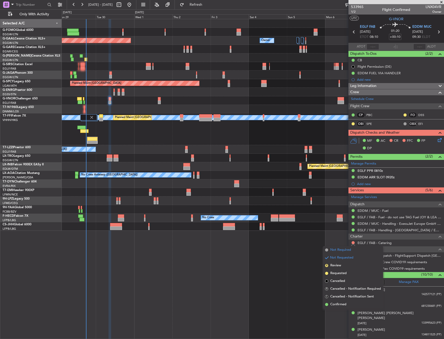
click at [344, 249] on span "Not Required" at bounding box center [341, 250] width 21 height 5
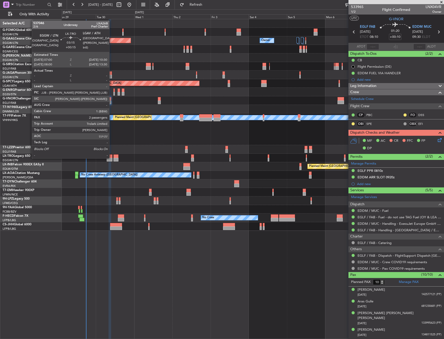
click at [112, 158] on div at bounding box center [110, 157] width 6 height 4
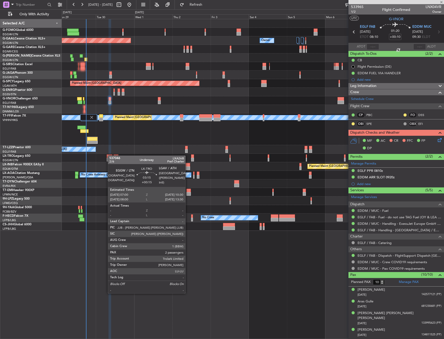
type input "+00:15"
type input "2"
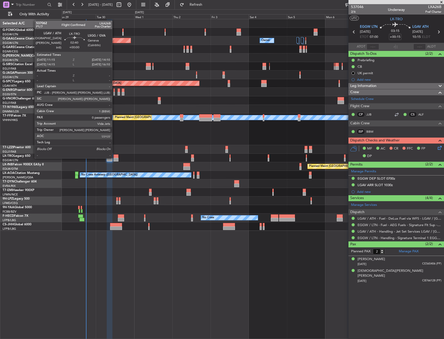
click at [115, 158] on div at bounding box center [116, 160] width 5 height 4
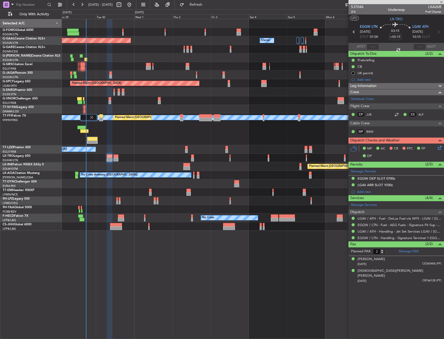
type input "0"
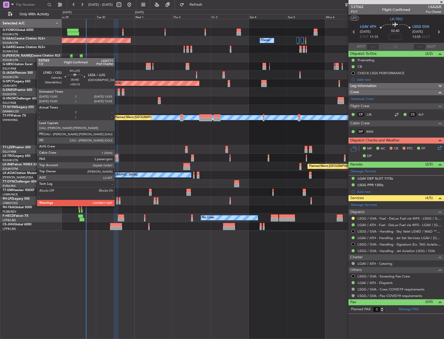
click at [117, 201] on div at bounding box center [117, 203] width 2 height 4
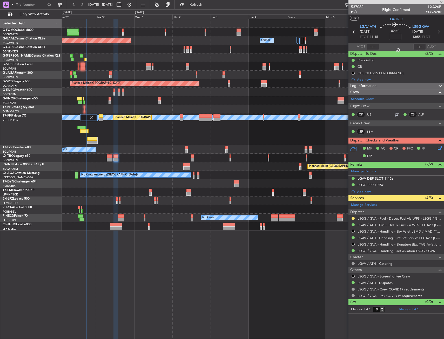
type input "+00:10"
type input "3"
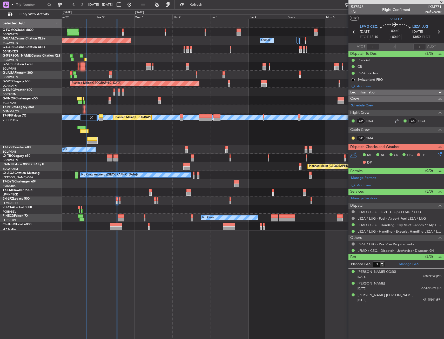
click at [123, 200] on div at bounding box center [253, 201] width 382 height 9
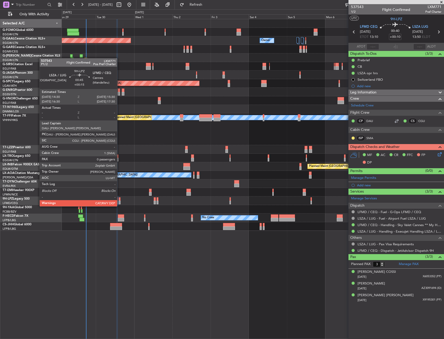
click at [120, 201] on div at bounding box center [120, 203] width 2 height 4
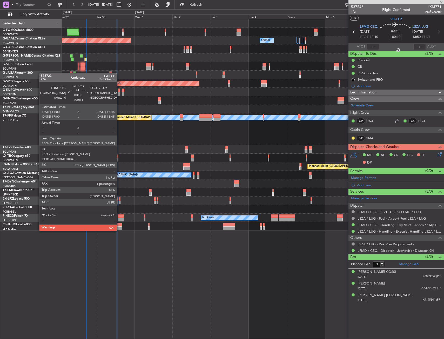
click at [119, 217] on div at bounding box center [121, 217] width 6 height 4
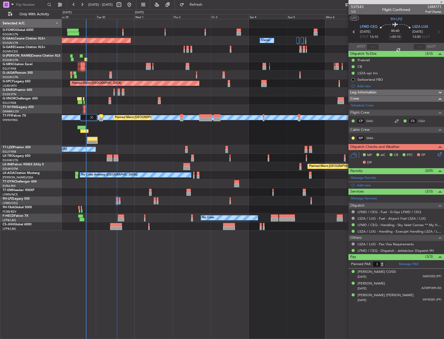
type input "+00:15"
type input "1"
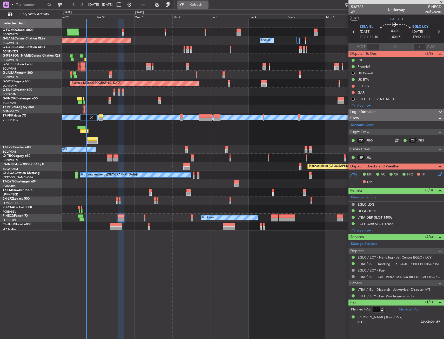
click at [207, 4] on span "Refresh" at bounding box center [196, 5] width 22 height 4
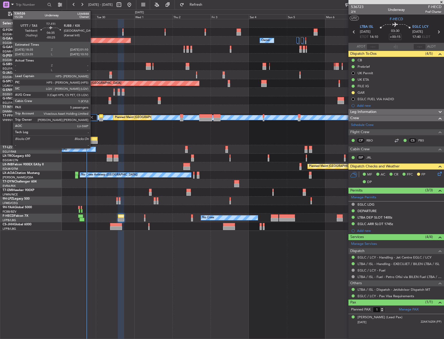
click at [92, 142] on div at bounding box center [92, 143] width 10 height 4
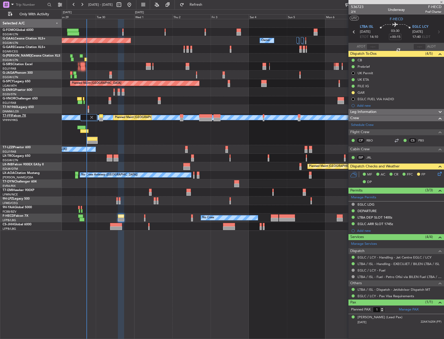
type input "-00:25"
type input "5"
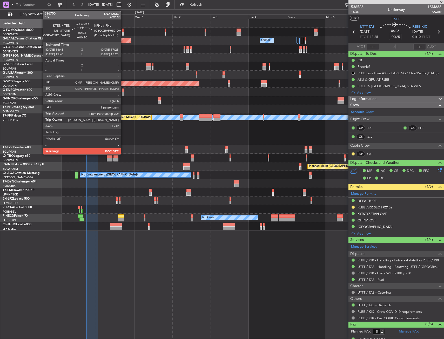
click at [124, 33] on div at bounding box center [253, 32] width 382 height 9
click at [122, 33] on div at bounding box center [122, 34] width 1 height 4
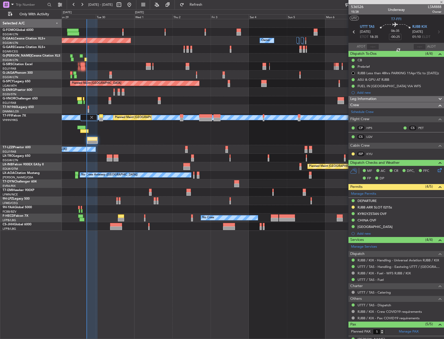
type input "+00:10"
type input "1"
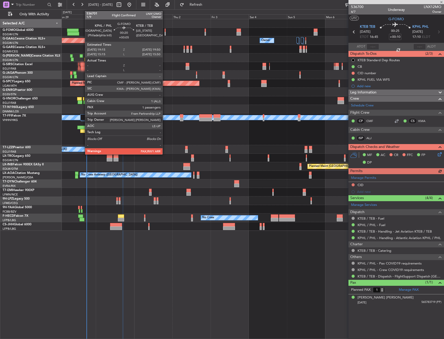
click at [165, 32] on div at bounding box center [165, 34] width 1 height 4
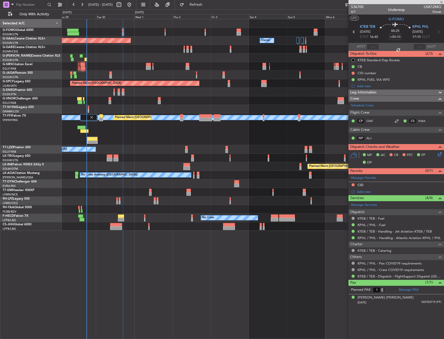
type input "+00:05"
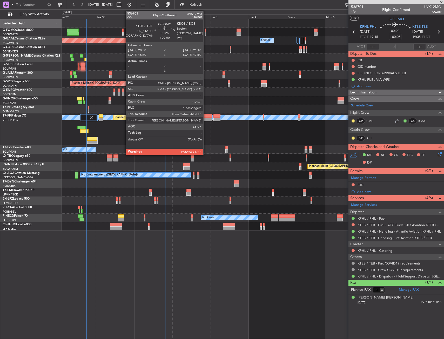
click at [206, 32] on div at bounding box center [205, 34] width 1 height 4
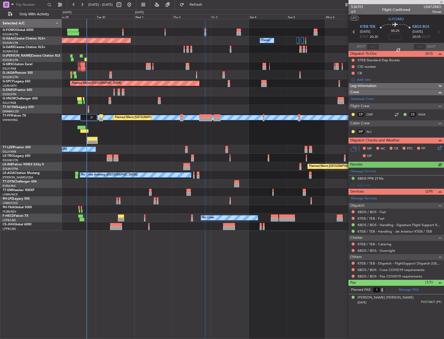
click at [243, 32] on div at bounding box center [253, 32] width 382 height 9
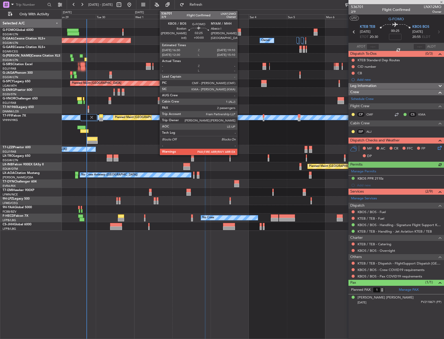
click at [240, 30] on div at bounding box center [239, 31] width 4 height 4
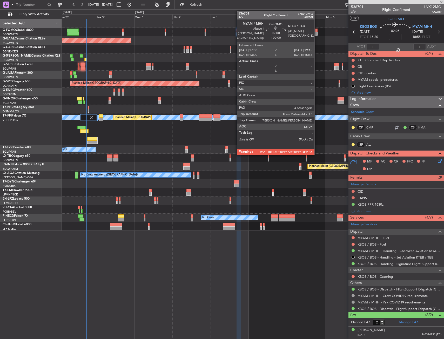
click at [317, 31] on div at bounding box center [316, 31] width 4 height 4
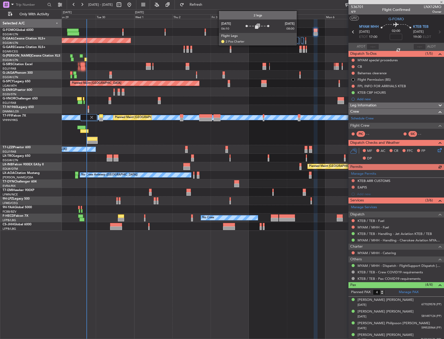
click at [299, 41] on div at bounding box center [299, 41] width 2 height 6
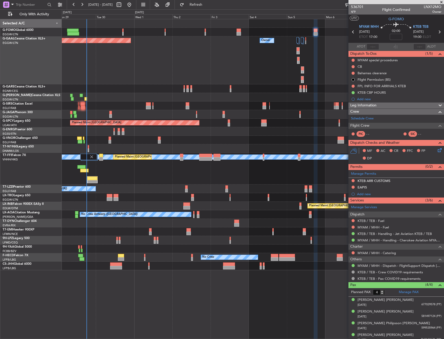
click at [307, 50] on div "Planned Maint Dusseldorf Owner Owner Owner" at bounding box center [253, 60] width 382 height 48
click at [209, 7] on button "Refresh" at bounding box center [193, 5] width 31 height 8
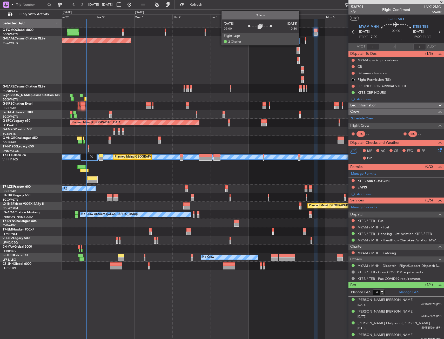
click at [302, 38] on div at bounding box center [302, 40] width 2 height 6
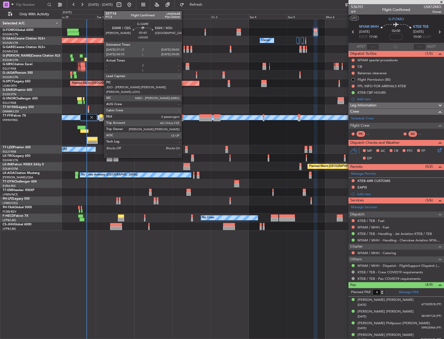
click at [184, 49] on div at bounding box center [185, 51] width 2 height 4
type input "0"
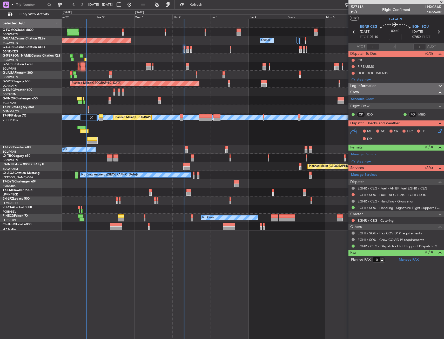
click at [89, 110] on div at bounding box center [253, 109] width 382 height 9
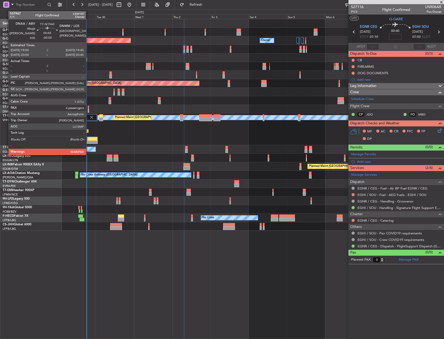
click at [88, 108] on div at bounding box center [88, 108] width 1 height 4
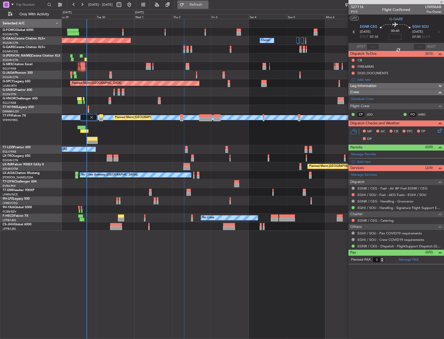
click at [207, 4] on span "Refresh" at bounding box center [196, 5] width 22 height 4
type input "-00:05"
type input "4"
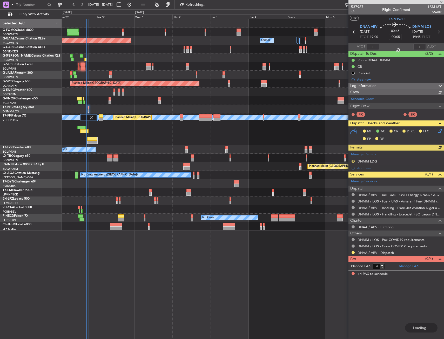
type input "0"
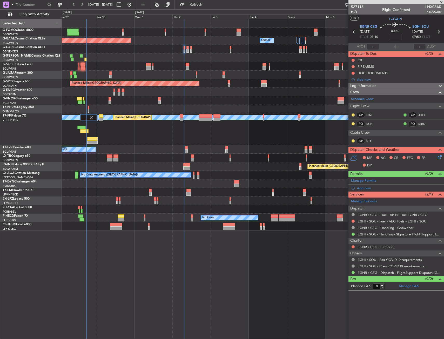
click at [87, 109] on div at bounding box center [253, 109] width 382 height 9
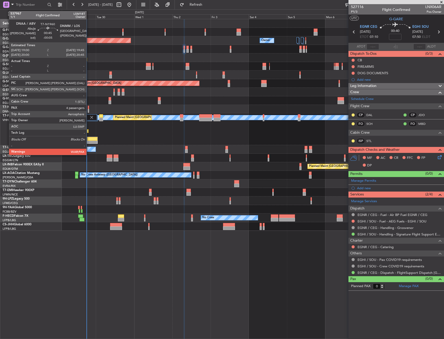
click at [89, 108] on div at bounding box center [88, 108] width 1 height 4
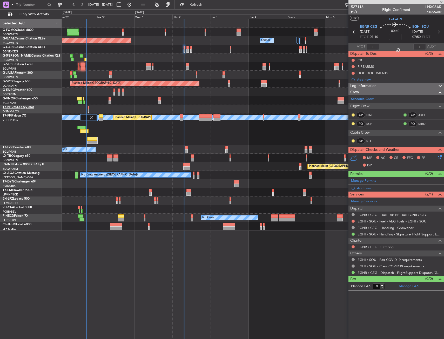
type input "-00:05"
type input "4"
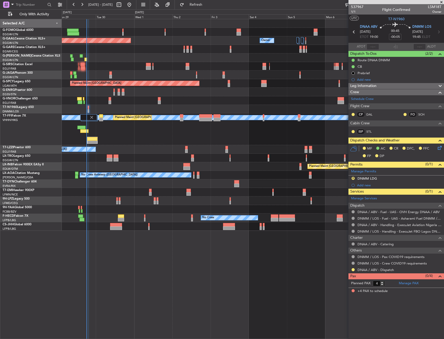
drag, startPoint x: 433, startPoint y: 151, endPoint x: 436, endPoint y: 149, distance: 3.8
click at [435, 150] on div "MF AC CR DFC, FFC FP DP" at bounding box center [399, 152] width 76 height 15
click at [436, 149] on div "MF AC CR DFC, FFC FP DP" at bounding box center [399, 152] width 76 height 15
click at [439, 147] on icon at bounding box center [439, 147] width 4 height 4
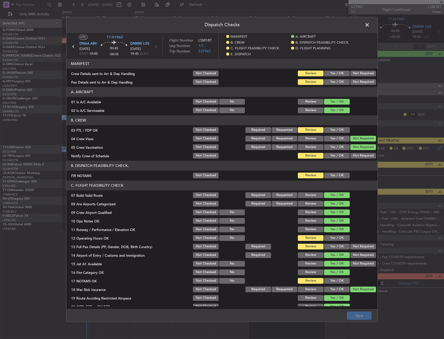
click at [357, 76] on button "Not Required" at bounding box center [364, 74] width 26 height 6
click at [354, 86] on article "MANIFEST Crew Details sent to Arr & Dep Handling Not Checked Review Yes / OK No…" at bounding box center [222, 183] width 311 height 248
click at [357, 84] on button "Not Required" at bounding box center [364, 82] width 26 height 6
click at [333, 127] on button "Yes / OK" at bounding box center [337, 130] width 26 height 6
drag, startPoint x: 329, startPoint y: 155, endPoint x: 329, endPoint y: 162, distance: 7.3
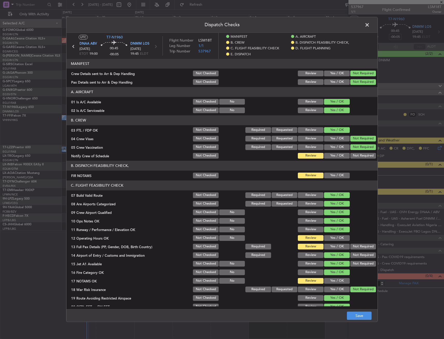
click at [329, 155] on button "Yes / OK" at bounding box center [337, 156] width 26 height 6
drag, startPoint x: 331, startPoint y: 174, endPoint x: 328, endPoint y: 212, distance: 38.6
click at [331, 174] on button "Yes / OK" at bounding box center [337, 176] width 26 height 6
drag, startPoint x: 328, startPoint y: 236, endPoint x: 327, endPoint y: 245, distance: 8.6
click at [328, 237] on button "Yes / OK" at bounding box center [337, 239] width 26 height 6
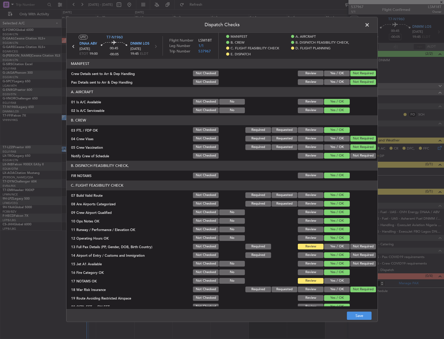
click at [327, 245] on button "Yes / OK" at bounding box center [337, 247] width 26 height 6
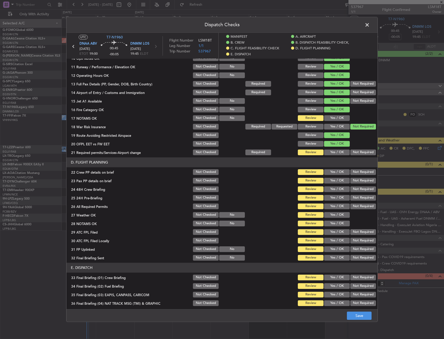
scroll to position [208, 0]
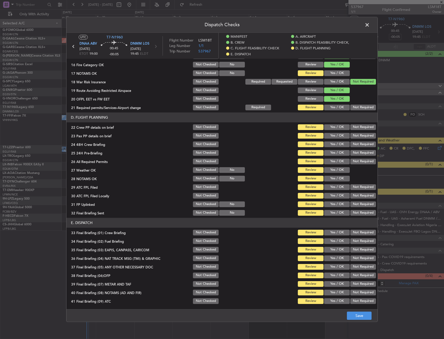
click at [330, 71] on button "Yes / OK" at bounding box center [337, 73] width 26 height 6
click at [326, 102] on div "Yes / OK" at bounding box center [337, 98] width 26 height 7
click at [326, 106] on button "Yes / OK" at bounding box center [337, 108] width 26 height 6
click at [330, 129] on button "Yes / OK" at bounding box center [337, 128] width 26 height 6
click at [331, 139] on div "Yes / OK" at bounding box center [337, 135] width 26 height 7
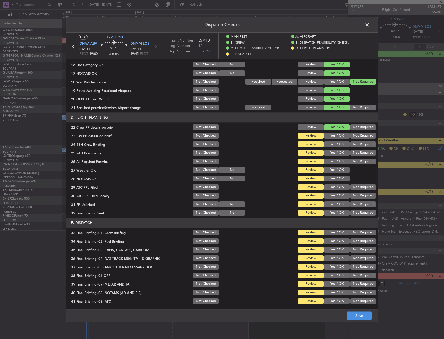
click at [329, 139] on div "Yes / OK" at bounding box center [337, 135] width 26 height 7
drag, startPoint x: 330, startPoint y: 134, endPoint x: 331, endPoint y: 142, distance: 8.3
click at [330, 137] on button "Yes / OK" at bounding box center [337, 136] width 26 height 6
click at [331, 142] on button "Yes / OK" at bounding box center [337, 145] width 26 height 6
drag, startPoint x: 353, startPoint y: 151, endPoint x: 337, endPoint y: 157, distance: 16.9
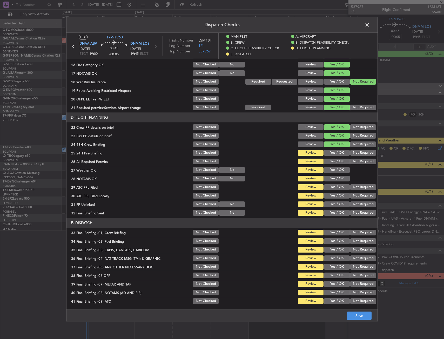
click at [353, 151] on button "Not Required" at bounding box center [364, 153] width 26 height 6
click at [326, 163] on button "Yes / OK" at bounding box center [337, 162] width 26 height 6
drag, startPoint x: 329, startPoint y: 172, endPoint x: 330, endPoint y: 179, distance: 6.8
click at [329, 173] on button "Yes / OK" at bounding box center [337, 170] width 26 height 6
drag, startPoint x: 330, startPoint y: 179, endPoint x: 330, endPoint y: 186, distance: 6.8
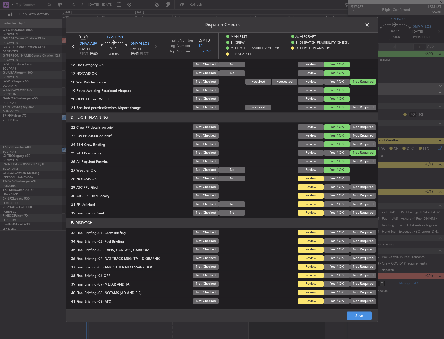
click at [330, 180] on button "Yes / OK" at bounding box center [337, 179] width 26 height 6
click at [330, 186] on button "Yes / OK" at bounding box center [337, 188] width 26 height 6
click at [354, 194] on button "Not Required" at bounding box center [364, 196] width 26 height 6
click at [335, 203] on button "Yes / OK" at bounding box center [337, 205] width 26 height 6
click at [356, 212] on button "Not Required" at bounding box center [364, 213] width 26 height 6
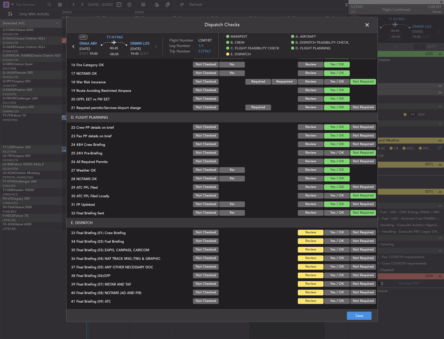
click at [334, 201] on div "Yes / OK" at bounding box center [337, 204] width 26 height 7
click at [337, 195] on button "Yes / OK" at bounding box center [337, 196] width 26 height 6
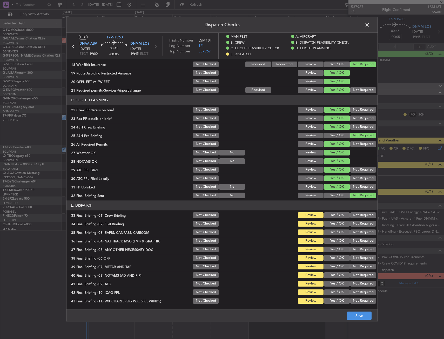
scroll to position [234, 0]
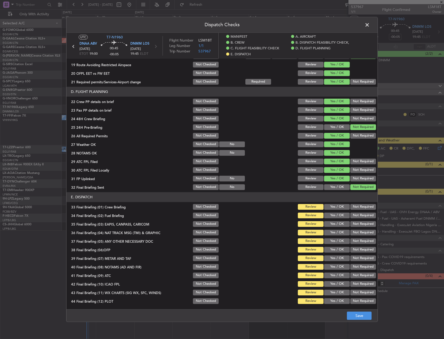
drag, startPoint x: 337, startPoint y: 206, endPoint x: 336, endPoint y: 214, distance: 8.9
click at [337, 206] on button "Yes / OK" at bounding box center [337, 207] width 26 height 6
drag, startPoint x: 336, startPoint y: 214, endPoint x: 355, endPoint y: 223, distance: 20.1
click at [336, 217] on button "Yes / OK" at bounding box center [337, 216] width 26 height 6
drag, startPoint x: 362, startPoint y: 225, endPoint x: 362, endPoint y: 228, distance: 3.7
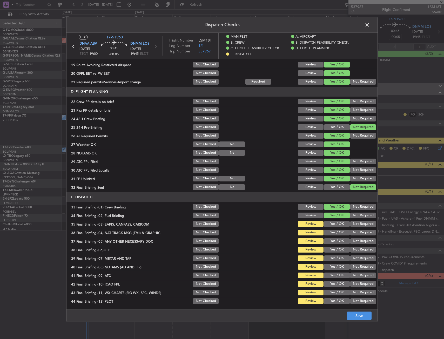
click at [362, 225] on button "Not Required" at bounding box center [364, 224] width 26 height 6
click at [356, 240] on button "Not Required" at bounding box center [364, 242] width 26 height 6
click at [341, 248] on div "Yes / OK" at bounding box center [337, 249] width 26 height 7
drag, startPoint x: 340, startPoint y: 251, endPoint x: 341, endPoint y: 244, distance: 6.3
click at [340, 248] on button "Yes / OK" at bounding box center [337, 250] width 26 height 6
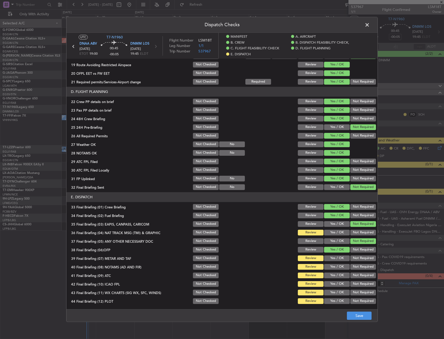
click at [355, 231] on section "E. DISPATCH 33 Final Briefing (01) Crew Briefing Not Checked Review Yes / OK No…" at bounding box center [222, 248] width 311 height 113
click at [351, 236] on button "Not Required" at bounding box center [364, 233] width 26 height 6
click at [339, 255] on section "E. DISPATCH 33 Final Briefing (01) Crew Briefing Not Checked Review Yes / OK No…" at bounding box center [222, 248] width 311 height 113
click at [337, 266] on button "Yes / OK" at bounding box center [337, 267] width 26 height 6
click at [336, 269] on button "Yes / OK" at bounding box center [337, 267] width 26 height 6
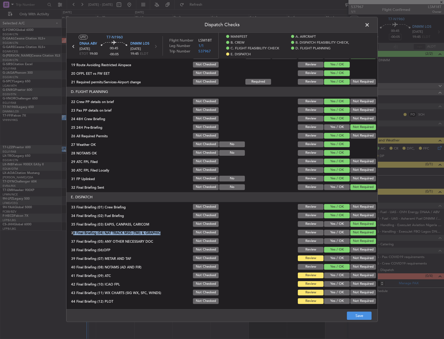
click at [336, 271] on section "E. DISPATCH 33 Final Briefing (01) Crew Briefing Not Checked Review Yes / OK No…" at bounding box center [222, 248] width 311 height 113
click at [333, 241] on button "Yes / OK" at bounding box center [337, 242] width 26 height 6
click at [335, 275] on button "Yes / OK" at bounding box center [337, 276] width 26 height 6
click at [334, 282] on button "Yes / OK" at bounding box center [337, 285] width 26 height 6
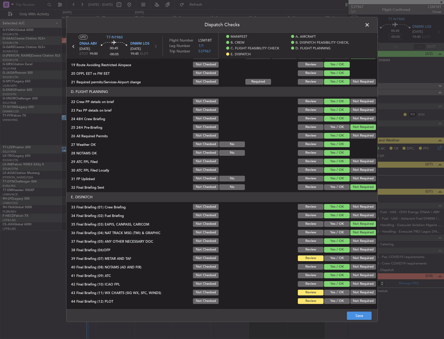
drag, startPoint x: 331, startPoint y: 255, endPoint x: 333, endPoint y: 270, distance: 15.0
click at [331, 257] on div "Yes / OK" at bounding box center [337, 258] width 26 height 7
drag, startPoint x: 334, startPoint y: 289, endPoint x: 334, endPoint y: 300, distance: 11.7
click at [334, 292] on section "E. DISPATCH 33 Final Briefing (01) Crew Briefing Not Checked Review Yes / OK No…" at bounding box center [222, 248] width 311 height 113
click at [334, 300] on button "Yes / OK" at bounding box center [337, 302] width 26 height 6
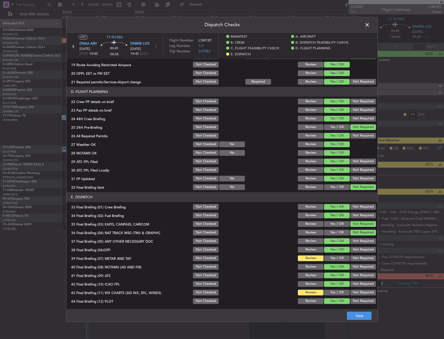
click at [336, 294] on button "Yes / OK" at bounding box center [337, 293] width 26 height 6
click at [335, 260] on button "Yes / OK" at bounding box center [337, 259] width 26 height 6
click at [352, 315] on button "Save" at bounding box center [359, 316] width 25 height 8
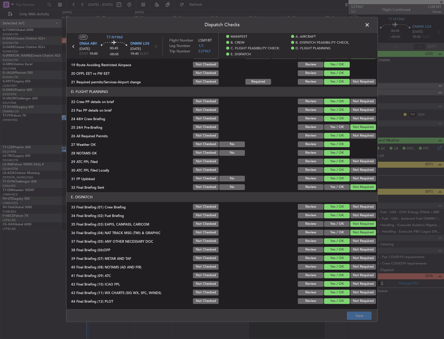
click at [370, 24] on span at bounding box center [370, 26] width 0 height 10
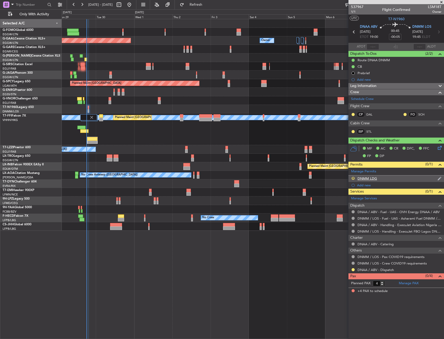
click at [354, 179] on button "R" at bounding box center [353, 178] width 3 height 3
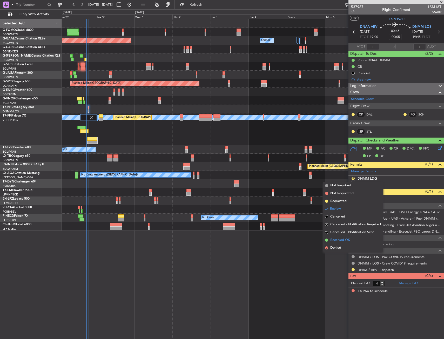
click at [332, 242] on span "Received OK" at bounding box center [341, 240] width 20 height 5
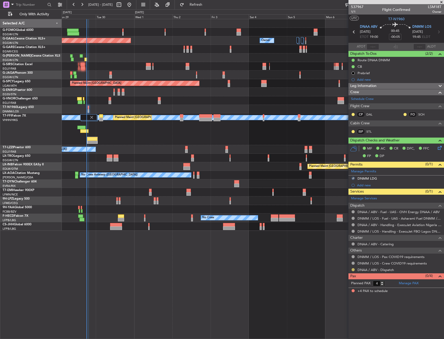
click at [354, 270] on button at bounding box center [353, 270] width 3 height 3
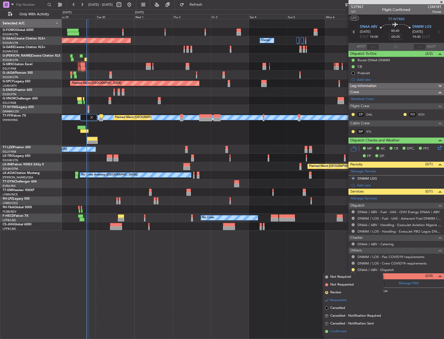
click at [343, 331] on span "Confirmed" at bounding box center [339, 331] width 16 height 5
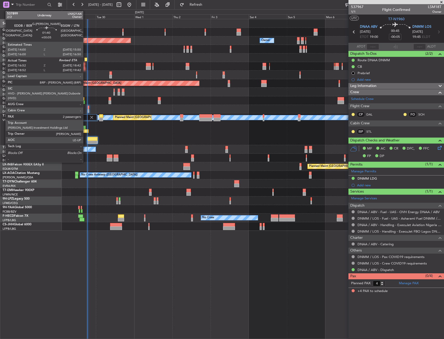
click at [86, 60] on div at bounding box center [85, 60] width 3 height 4
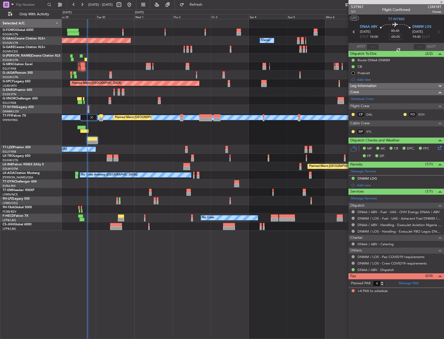
type input "+00:05"
type input "16:52"
type input "2"
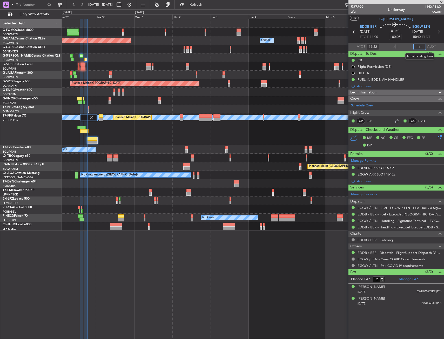
click at [420, 47] on input "text" at bounding box center [420, 47] width 12 height 6
click at [407, 46] on section "ATOT 16:52 1826 ALDT" at bounding box center [397, 47] width 96 height 8
type input "18:26"
